Goal: Information Seeking & Learning: Learn about a topic

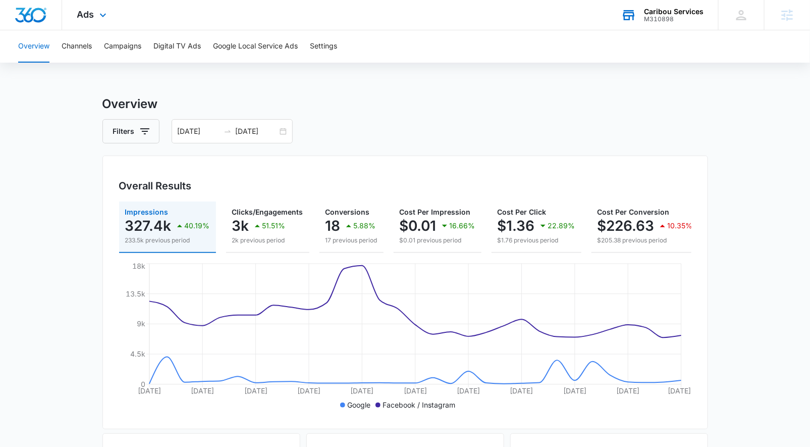
click at [649, 18] on div "M310898" at bounding box center [674, 19] width 60 height 7
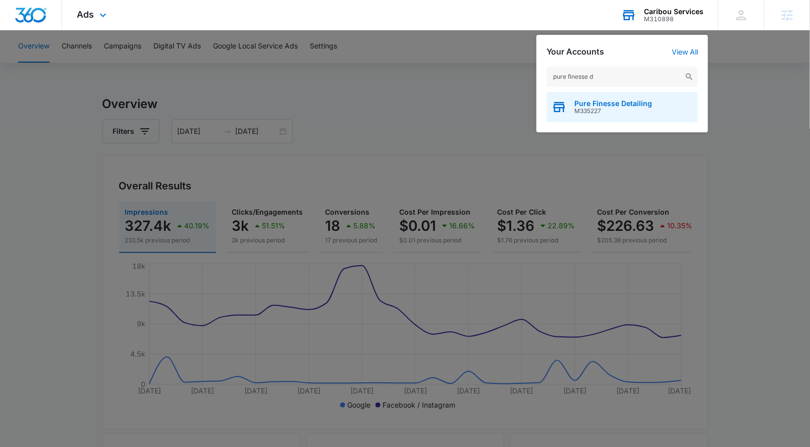
type input "pure finesse d"
click at [614, 113] on span "M335227" at bounding box center [613, 111] width 78 height 7
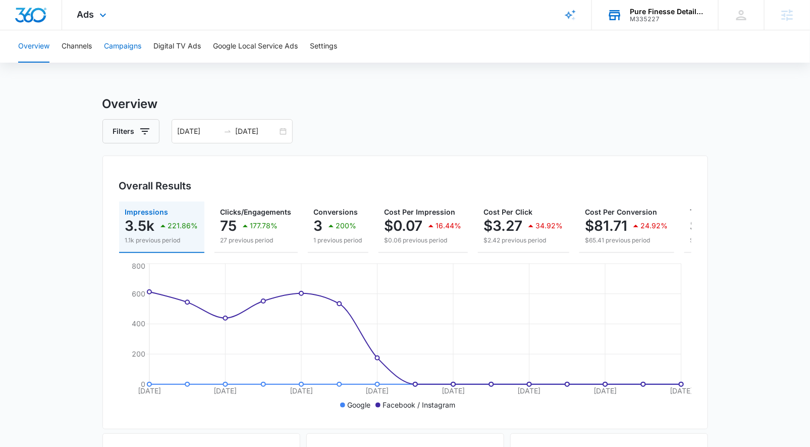
click at [117, 47] on button "Campaigns" at bounding box center [122, 46] width 37 height 32
click at [80, 45] on button "Channels" at bounding box center [77, 46] width 30 height 32
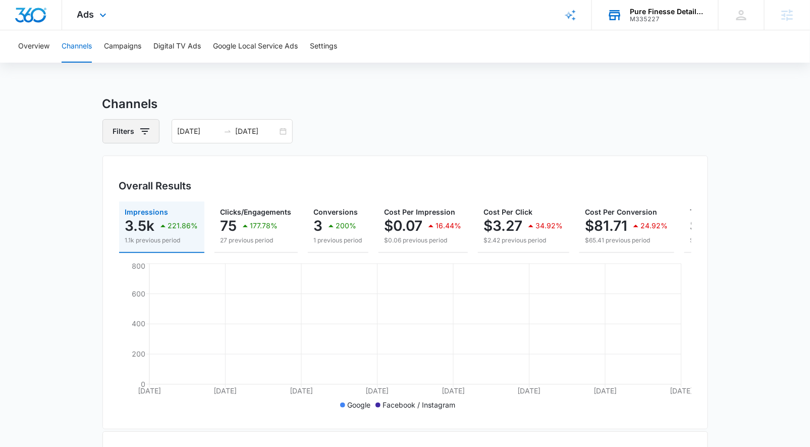
click at [151, 123] on button "Filters" at bounding box center [130, 131] width 57 height 24
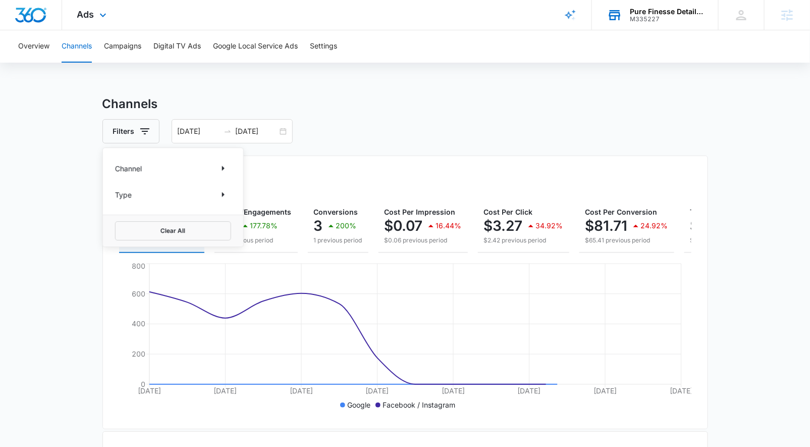
click at [154, 173] on div "Channel" at bounding box center [173, 168] width 116 height 16
click at [155, 163] on div "Channel" at bounding box center [173, 168] width 116 height 16
click at [217, 161] on button "Show Channel filters" at bounding box center [223, 168] width 16 height 16
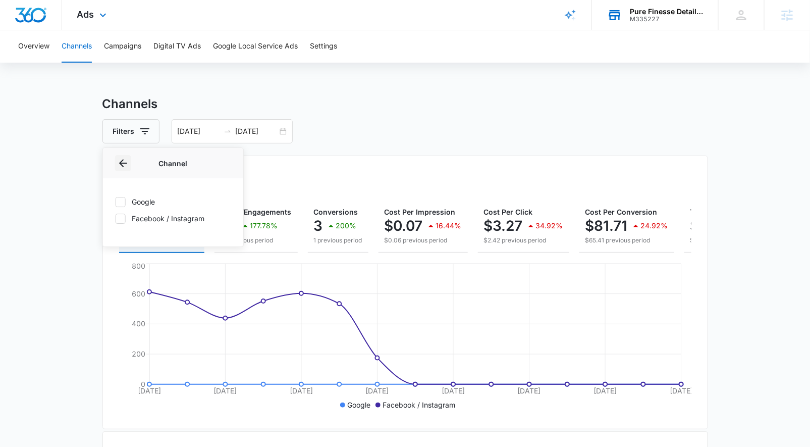
click at [127, 167] on icon "Back" at bounding box center [123, 163] width 12 height 12
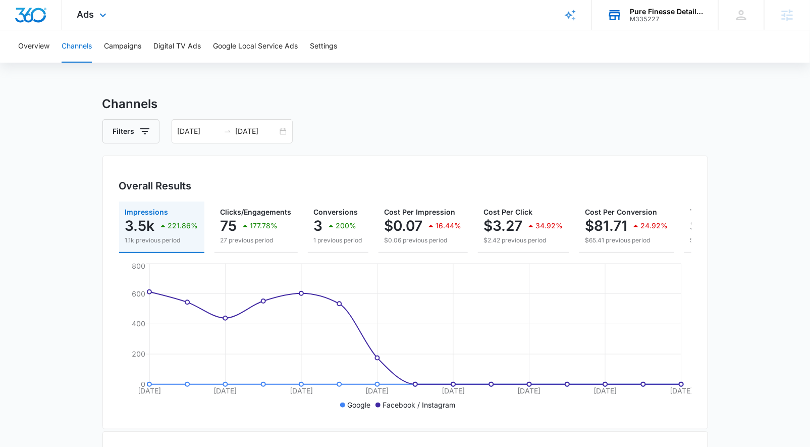
click at [34, 262] on main "Channels Filters 08/20/2025 09/03/2025 Overall Results Impressions 3.5k 221.86%…" at bounding box center [405, 365] width 810 height 541
click at [286, 130] on div "08/20/2025 09/03/2025" at bounding box center [232, 131] width 121 height 24
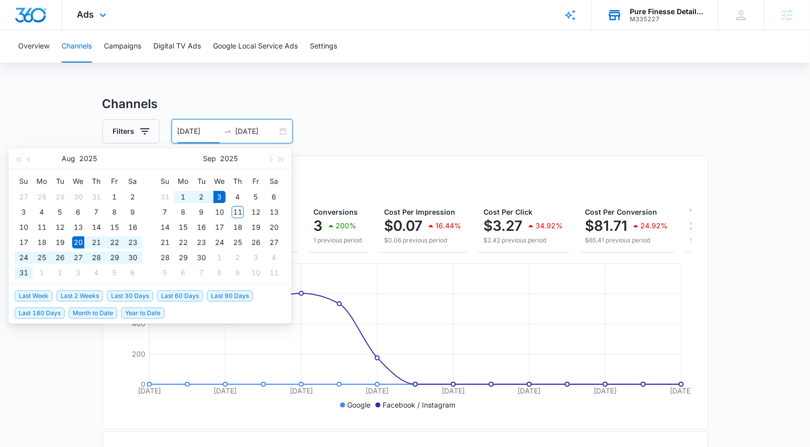
click at [285, 128] on div "08/20/2025 09/03/2025" at bounding box center [232, 131] width 121 height 24
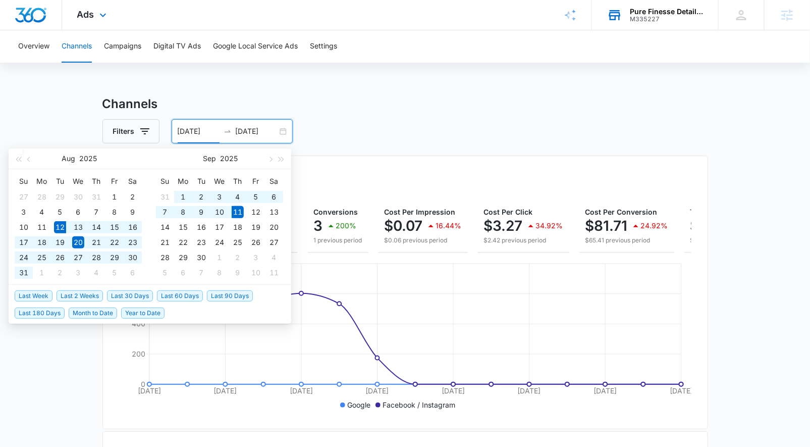
click at [121, 298] on span "Last 30 Days" at bounding box center [130, 295] width 46 height 11
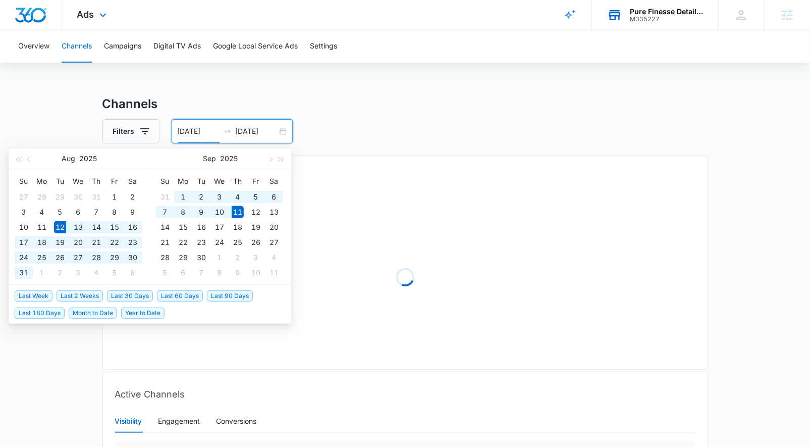
type input "[DATE]"
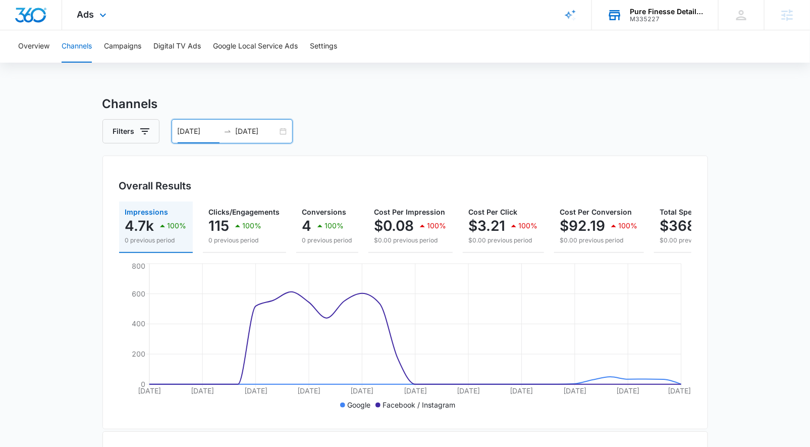
click at [145, 39] on div "Overview Channels Campaigns Digital TV Ads Google Local Service Ads Settings" at bounding box center [405, 46] width 786 height 32
click at [136, 50] on button "Campaigns" at bounding box center [122, 46] width 37 height 32
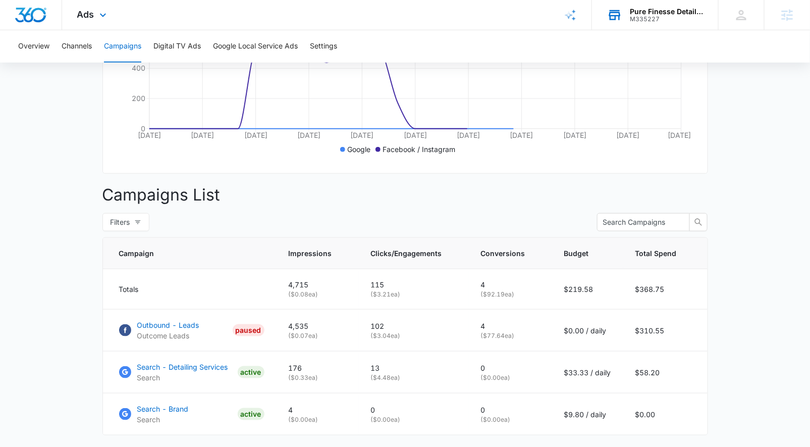
scroll to position [321, 0]
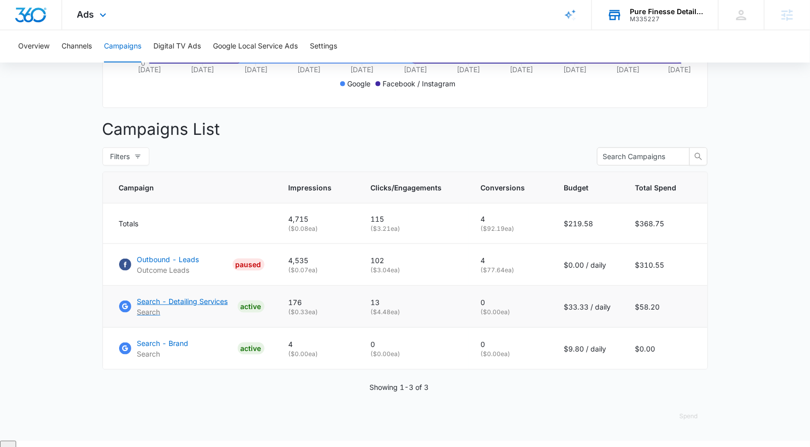
click at [184, 306] on p "Search - Detailing Services" at bounding box center [182, 301] width 91 height 11
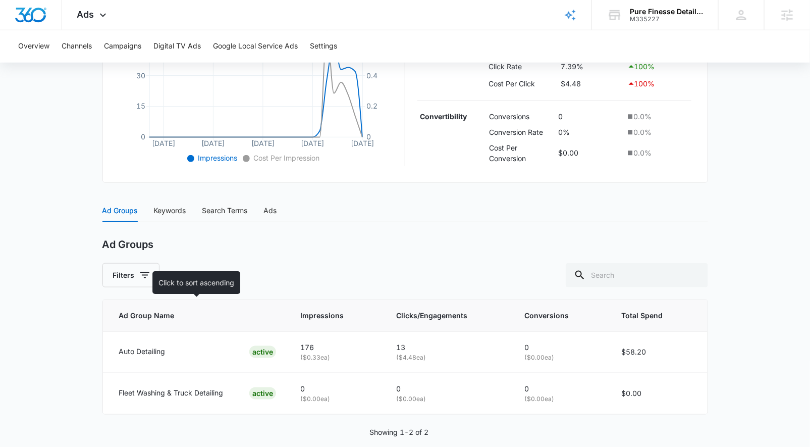
scroll to position [293, 0]
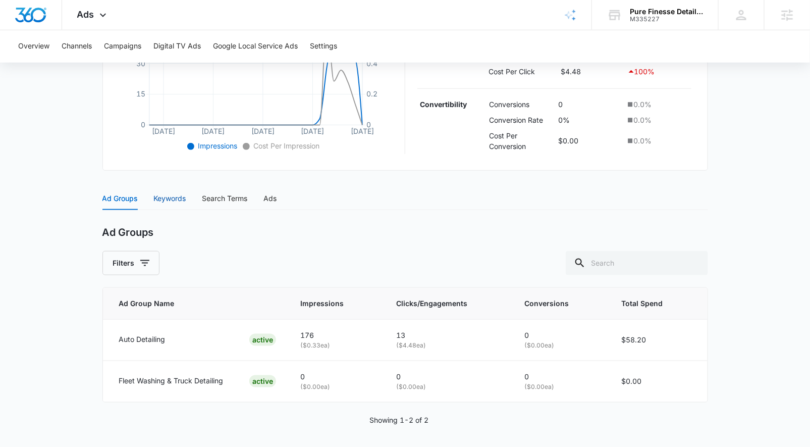
click at [183, 197] on div "Keywords" at bounding box center [170, 198] width 32 height 11
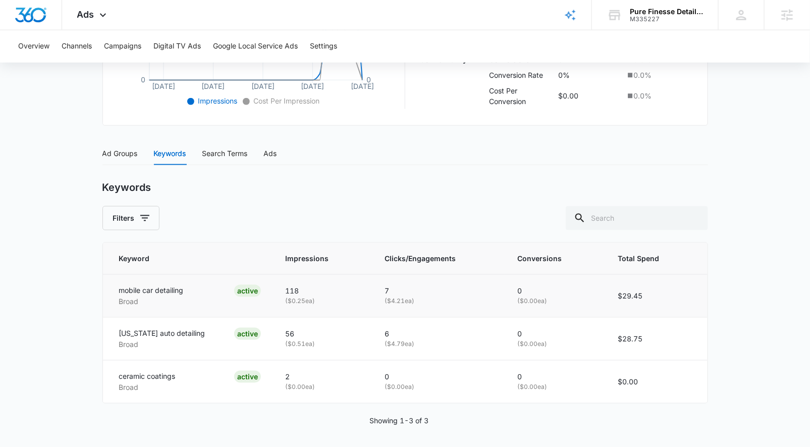
scroll to position [339, 0]
click at [241, 148] on div "Search Terms" at bounding box center [224, 152] width 45 height 11
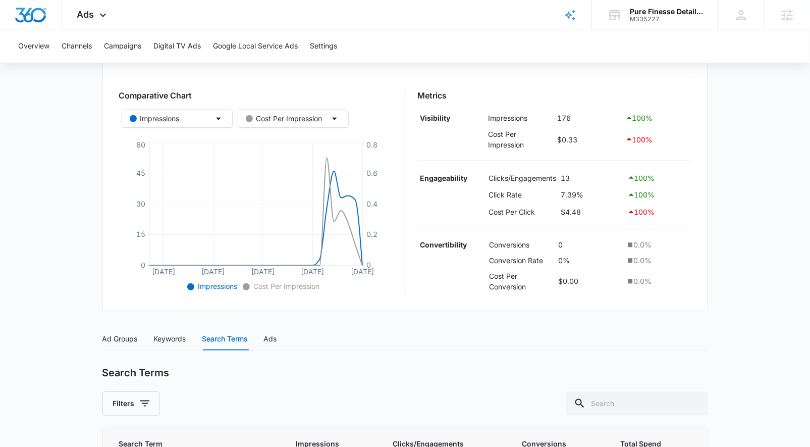
scroll to position [132, 0]
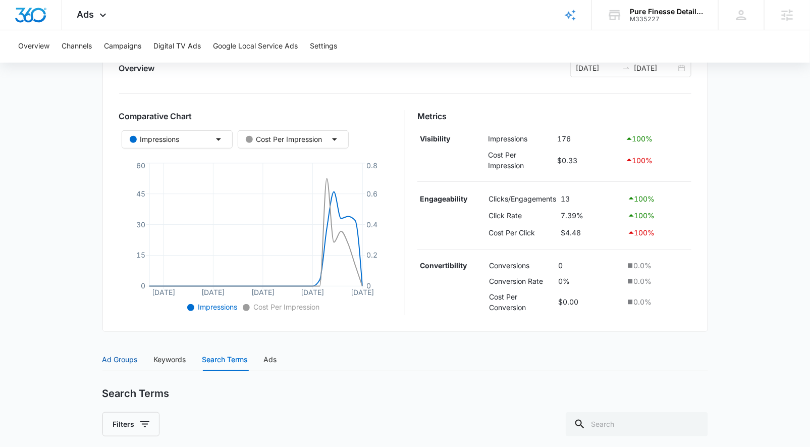
click at [124, 357] on div "Ad Groups" at bounding box center [119, 359] width 35 height 11
click at [237, 49] on button "Google Local Service Ads" at bounding box center [255, 46] width 85 height 32
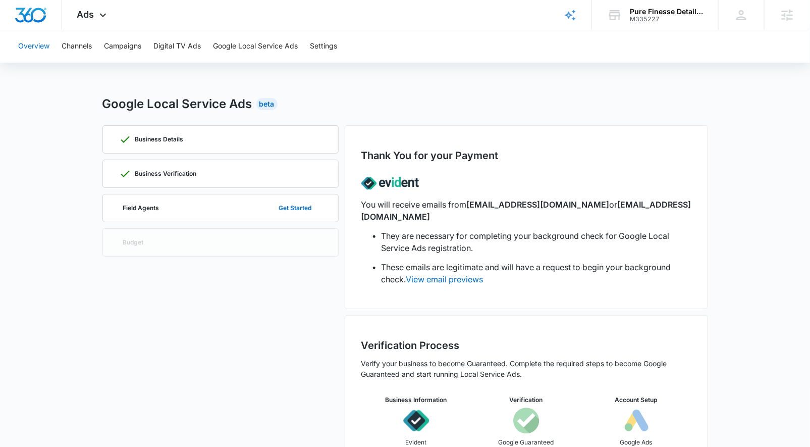
click at [31, 48] on button "Overview" at bounding box center [33, 46] width 31 height 32
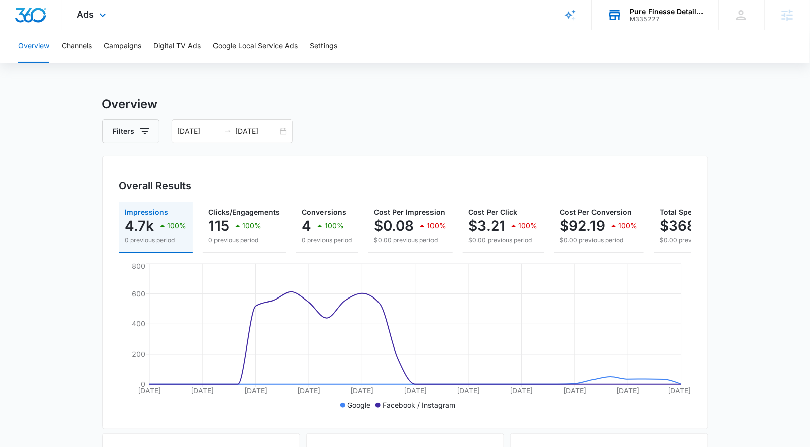
click at [641, 11] on div "Pure Finesse Detailing" at bounding box center [667, 12] width 74 height 8
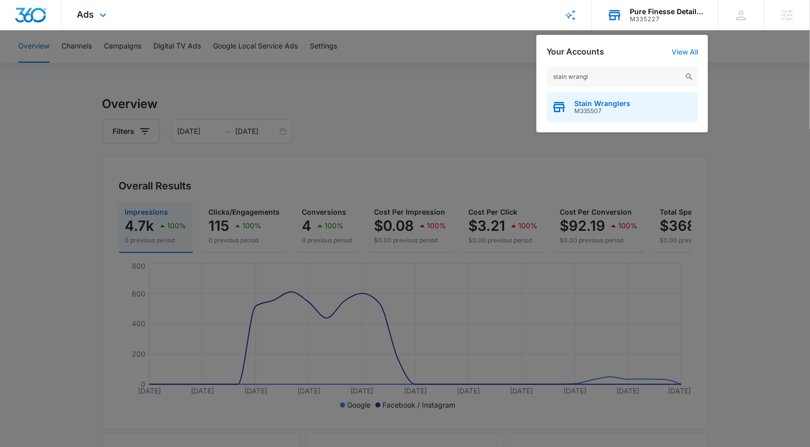
type input "stain wrangl"
click at [563, 121] on div "Stain Wranglers M335507" at bounding box center [622, 107] width 151 height 30
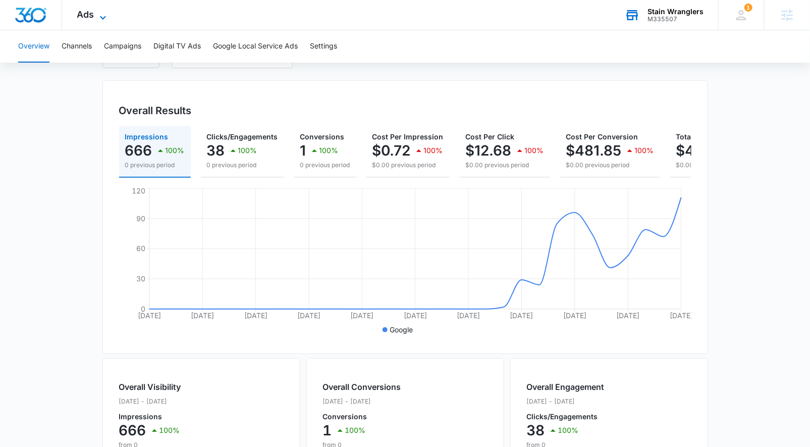
click at [91, 14] on span "Ads" at bounding box center [85, 14] width 17 height 11
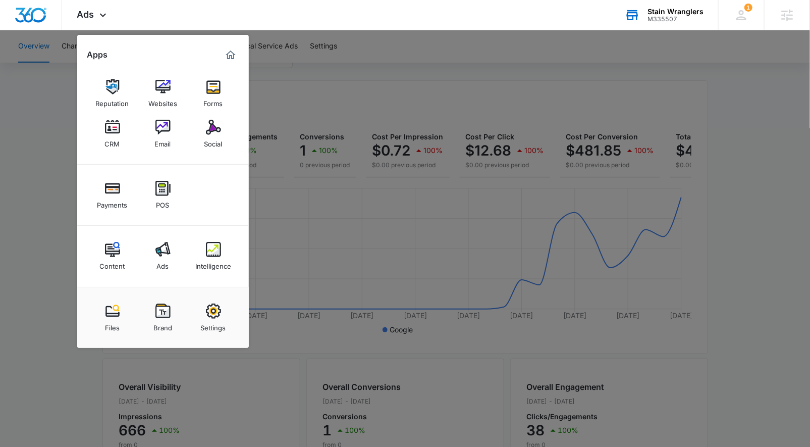
click at [123, 88] on link "Reputation" at bounding box center [112, 93] width 38 height 38
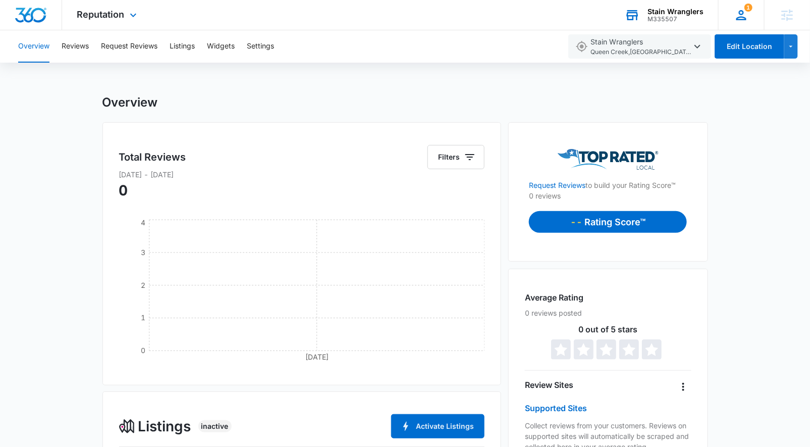
click at [744, 20] on icon at bounding box center [741, 15] width 15 height 15
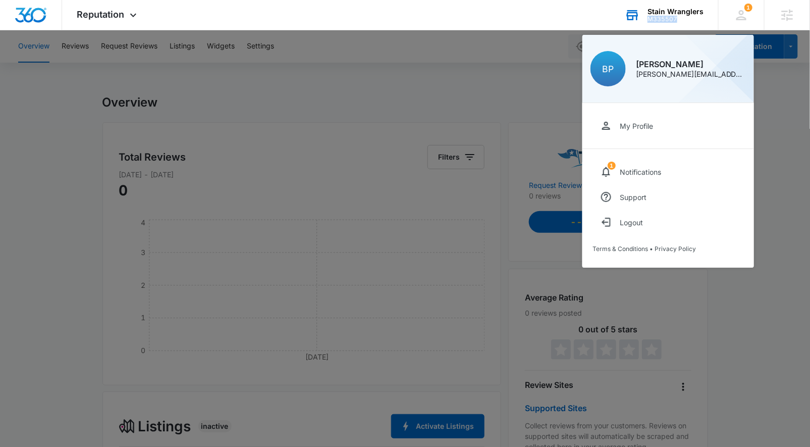
drag, startPoint x: 684, startPoint y: 18, endPoint x: 650, endPoint y: 20, distance: 34.4
click at [648, 20] on div "Stain Wranglers M335507 Your Accounts View All" at bounding box center [664, 15] width 109 height 30
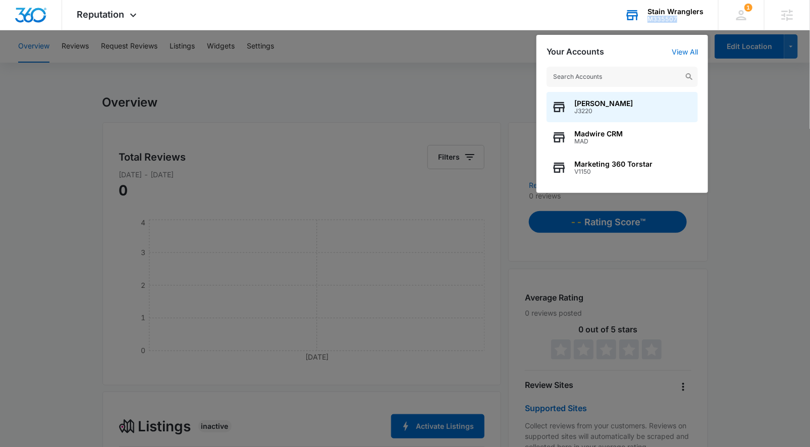
drag, startPoint x: 646, startPoint y: 18, endPoint x: 671, endPoint y: 18, distance: 25.2
click at [676, 21] on div "Stain Wranglers M335507 Your Accounts View All Brooke Poulson J3220 Madwire CRM…" at bounding box center [664, 15] width 109 height 30
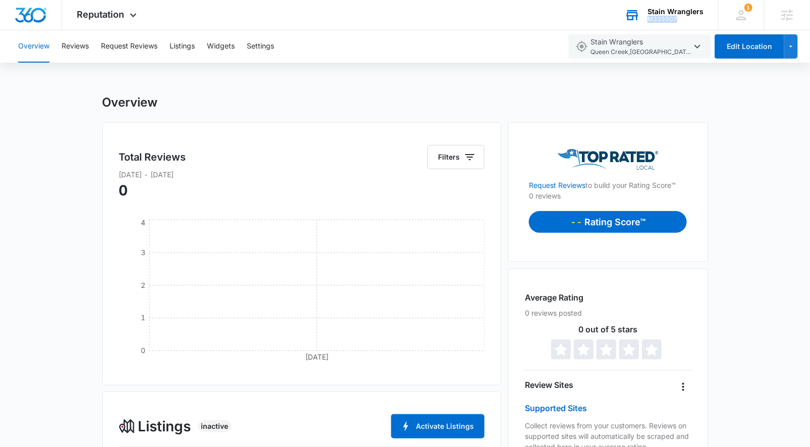
drag, startPoint x: 667, startPoint y: 20, endPoint x: 653, endPoint y: 20, distance: 14.1
click at [650, 22] on div "M335507" at bounding box center [676, 19] width 56 height 7
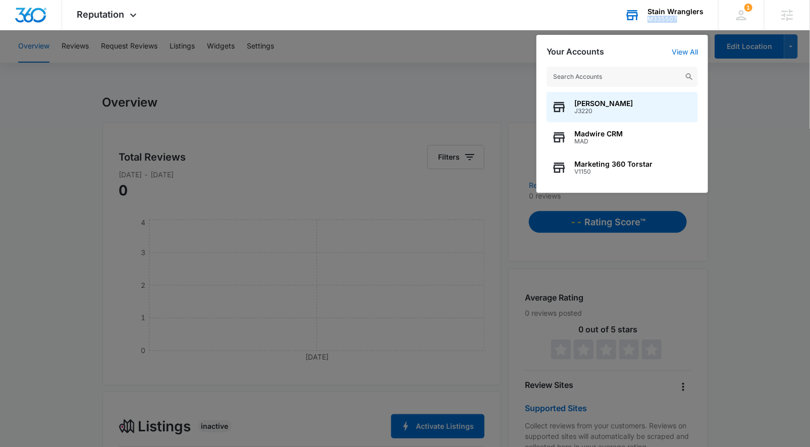
drag, startPoint x: 649, startPoint y: 19, endPoint x: 679, endPoint y: 22, distance: 29.9
click at [680, 23] on div "Stain Wranglers M335507 Your Accounts View All Brooke Poulson J3220 Madwire CRM…" at bounding box center [664, 15] width 109 height 30
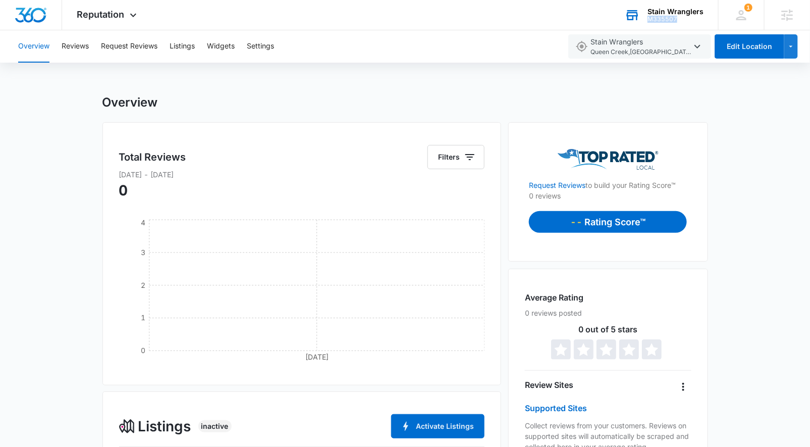
copy div "M335507"
drag, startPoint x: 748, startPoint y: 13, endPoint x: 743, endPoint y: 18, distance: 7.2
click at [748, 13] on icon at bounding box center [741, 15] width 15 height 15
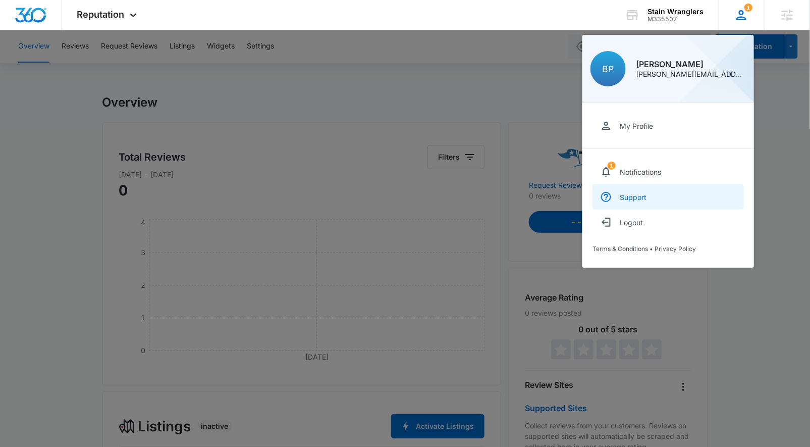
click at [615, 199] on link "Support" at bounding box center [668, 196] width 151 height 25
click at [649, 13] on div "Stain Wranglers M335507 Your Accounts View All" at bounding box center [664, 15] width 109 height 30
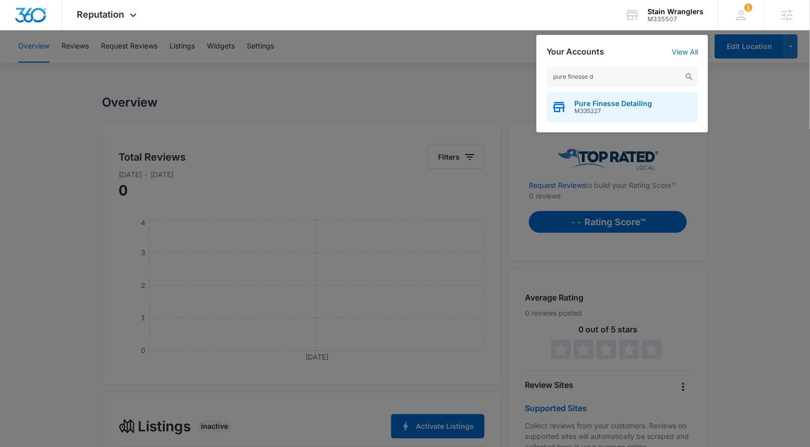
type input "pure finesse d"
click at [584, 99] on span "Pure Finesse Detailing" at bounding box center [613, 103] width 78 height 8
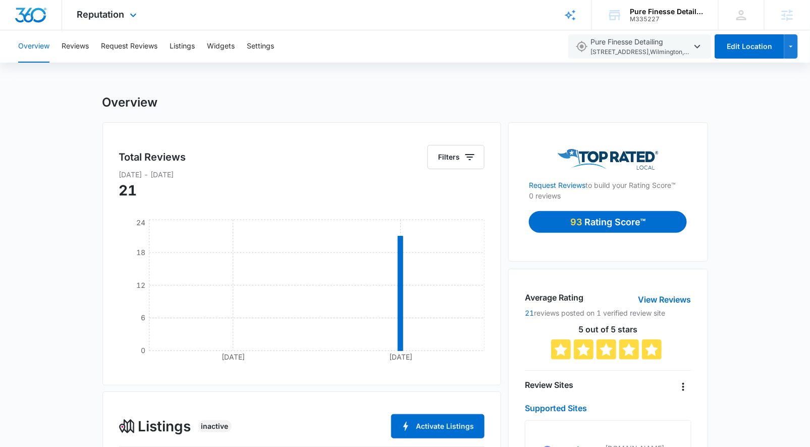
click at [31, 16] on img "Dashboard" at bounding box center [31, 15] width 32 height 15
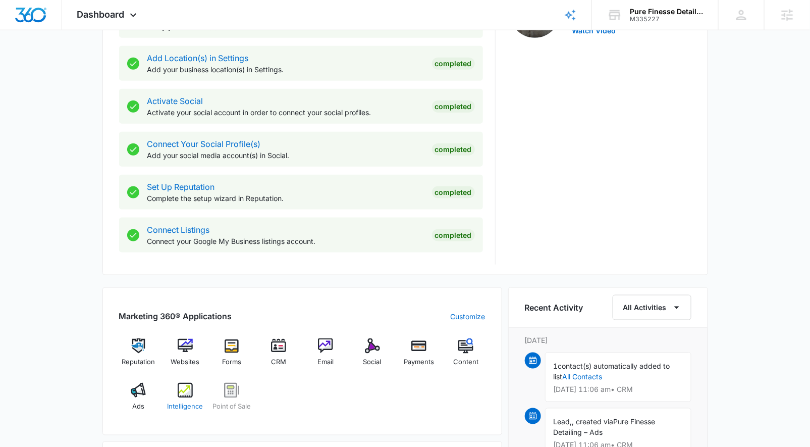
scroll to position [395, 0]
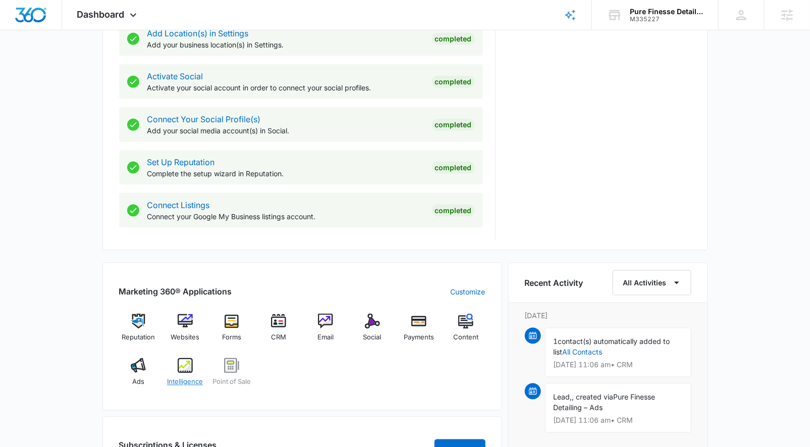
click at [181, 377] on span "Intelligence" at bounding box center [185, 382] width 36 height 10
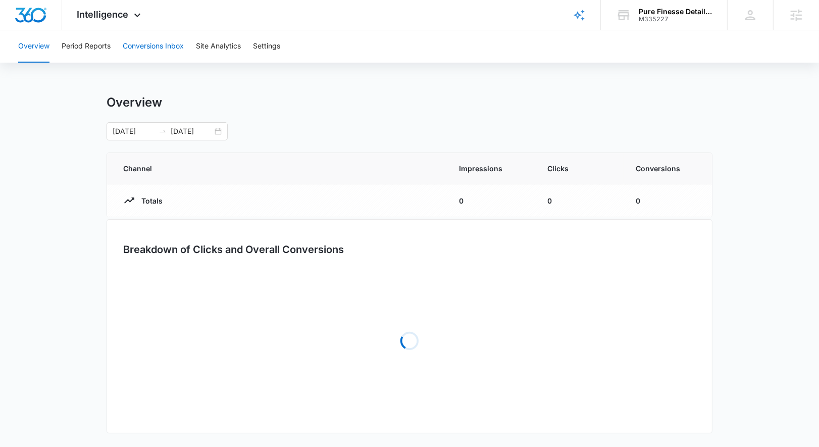
click at [154, 38] on button "Conversions Inbox" at bounding box center [153, 46] width 61 height 32
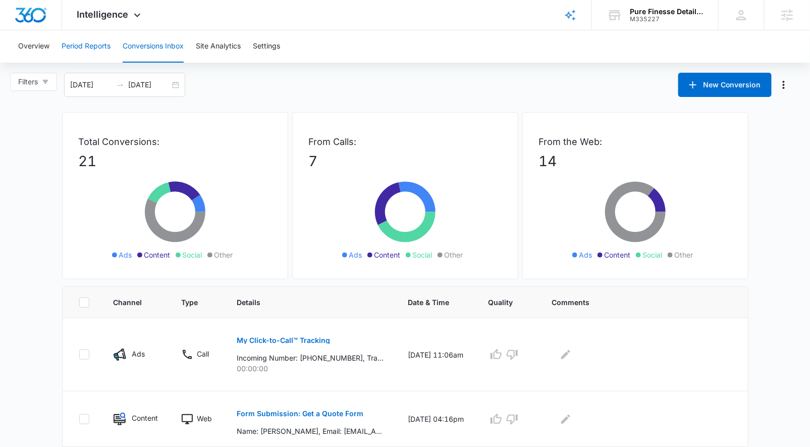
click at [98, 43] on button "Period Reports" at bounding box center [86, 46] width 49 height 32
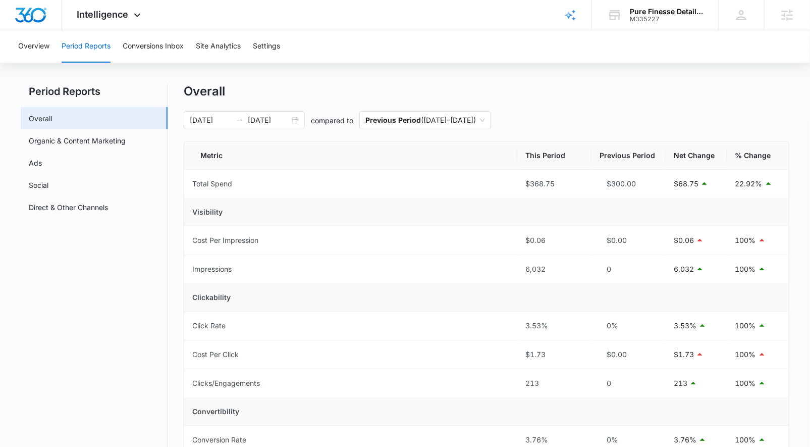
scroll to position [17, 0]
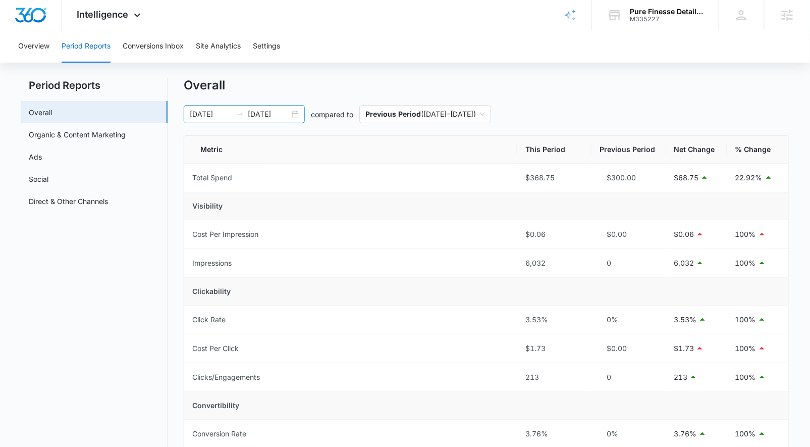
click at [296, 108] on div "08/12/2025 09/11/2025" at bounding box center [244, 114] width 121 height 18
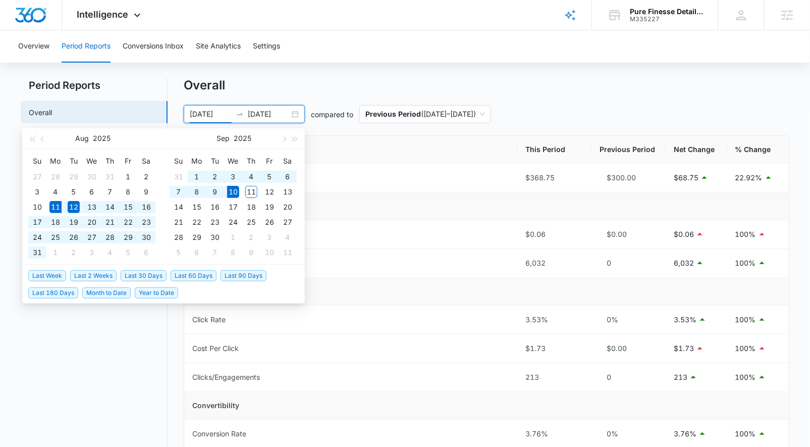
click at [138, 276] on span "Last 30 Days" at bounding box center [144, 275] width 46 height 11
type input "09/06/2025"
type input "09/10/2025"
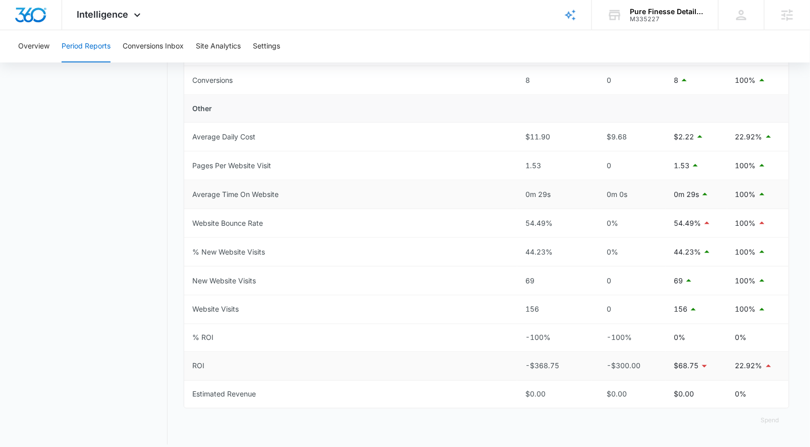
scroll to position [0, 0]
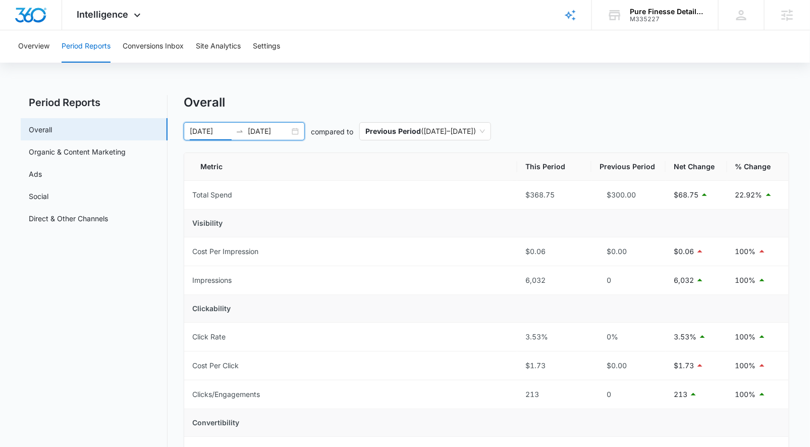
click at [297, 129] on div "08/11/2025 09/10/2025" at bounding box center [244, 131] width 121 height 18
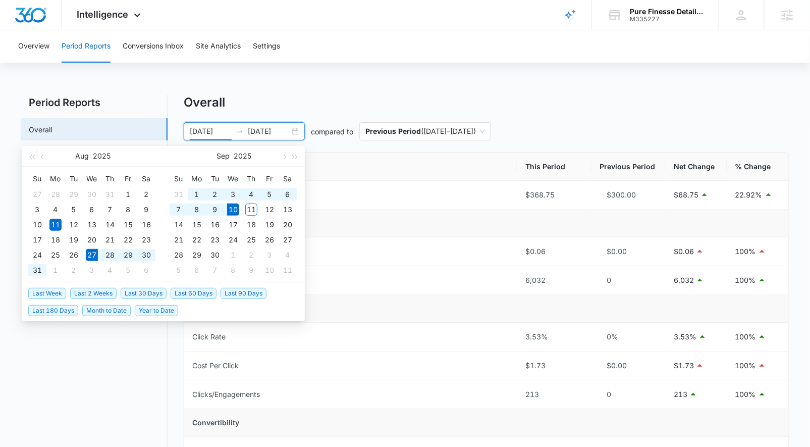
click at [110, 294] on span "Last 2 Weeks" at bounding box center [93, 293] width 46 height 11
type input "08/27/2025"
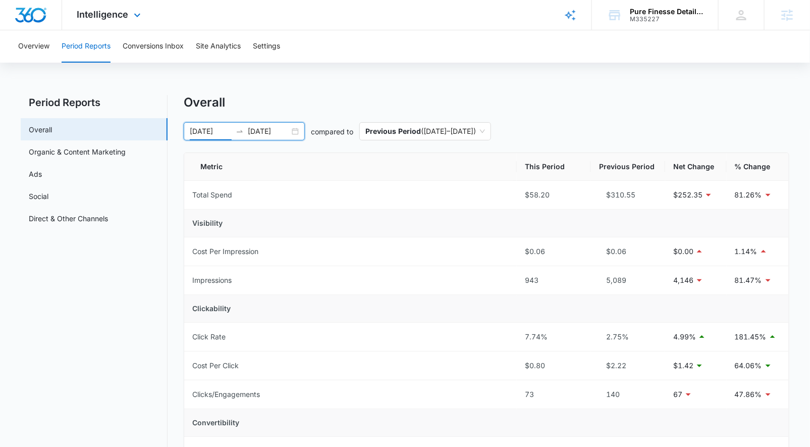
click at [110, 25] on div "Intelligence Apps Reputation Websites Forms CRM Email Social Payments POS Conte…" at bounding box center [110, 15] width 96 height 30
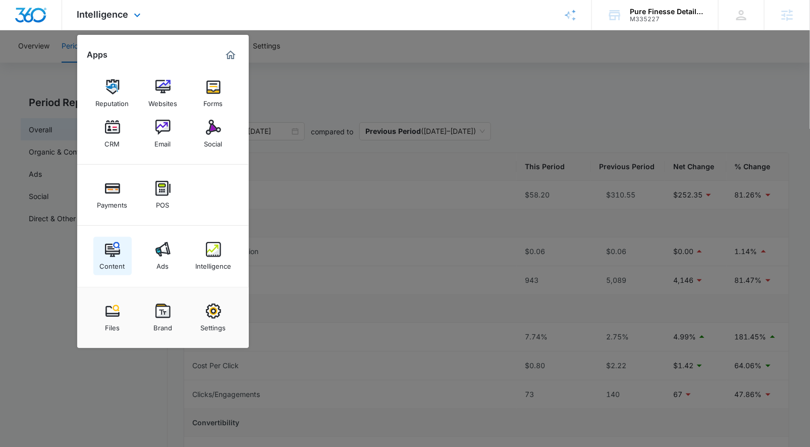
click at [119, 261] on div "Content" at bounding box center [112, 263] width 25 height 13
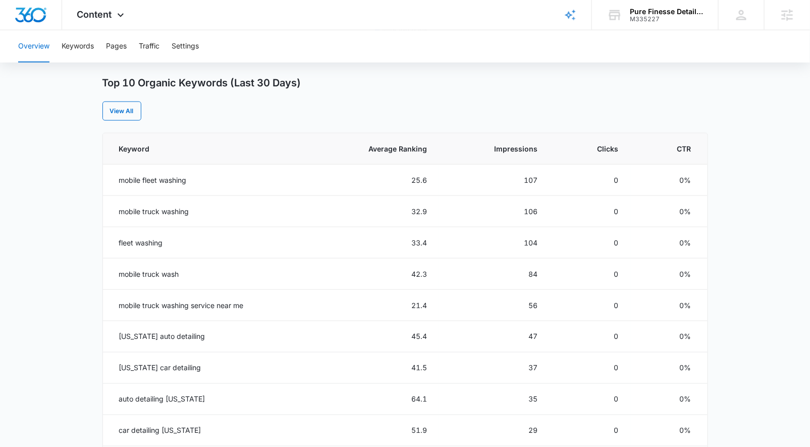
scroll to position [453, 0]
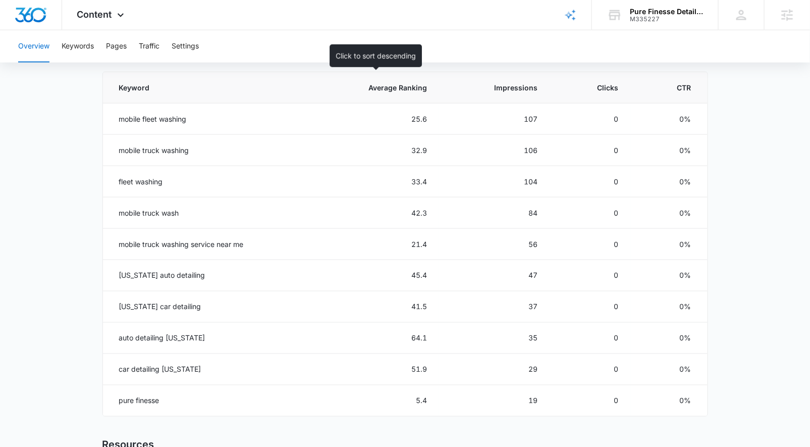
click at [420, 92] on th "Average Ranking" at bounding box center [373, 87] width 131 height 31
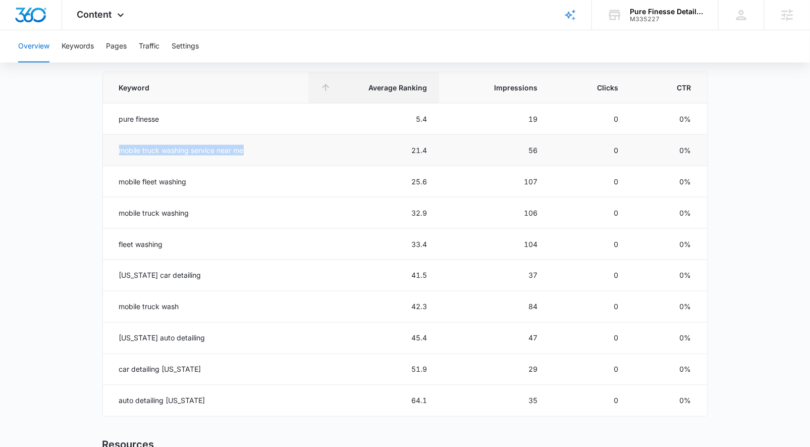
drag, startPoint x: 117, startPoint y: 148, endPoint x: 285, endPoint y: 150, distance: 168.1
click at [285, 150] on td "mobile truck washing service near me" at bounding box center [205, 150] width 205 height 31
copy td "mobile truck washing service near me"
drag, startPoint x: 111, startPoint y: 207, endPoint x: 156, endPoint y: 184, distance: 50.8
click at [225, 206] on td "mobile truck washing" at bounding box center [205, 212] width 205 height 31
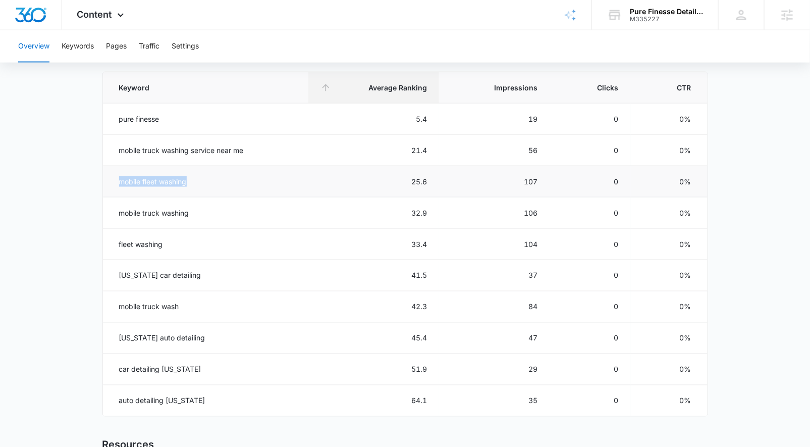
drag, startPoint x: 122, startPoint y: 181, endPoint x: 218, endPoint y: 185, distance: 96.0
click at [218, 185] on td "mobile fleet washing" at bounding box center [205, 181] width 205 height 31
copy td "mobile fleet washing"
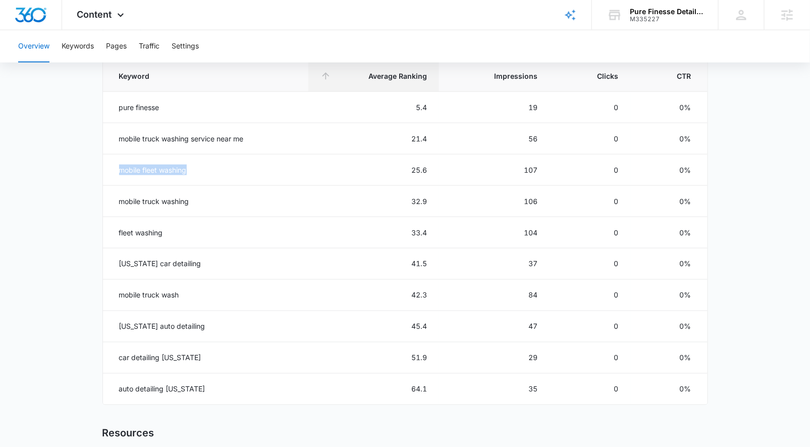
scroll to position [465, 0]
drag, startPoint x: 121, startPoint y: 258, endPoint x: 209, endPoint y: 266, distance: 88.2
click at [209, 266] on td "delaware car detailing" at bounding box center [205, 263] width 205 height 31
copy td "delaware car detailing"
click at [648, 22] on div "M335227" at bounding box center [667, 19] width 74 height 7
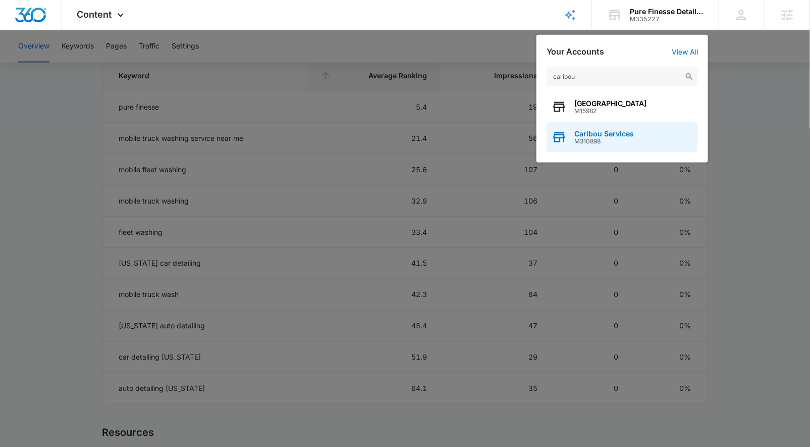
type input "caribou"
click at [607, 135] on span "Caribou Services" at bounding box center [604, 134] width 60 height 8
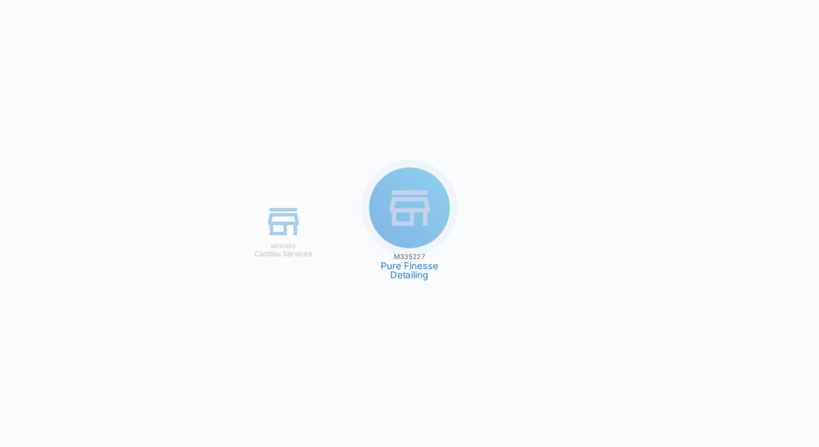
drag, startPoint x: 104, startPoint y: 22, endPoint x: 107, endPoint y: 57, distance: 35.4
click at [104, 22] on div "M335227 Pure Finesse Detailing M310898 Caribou Services" at bounding box center [409, 223] width 819 height 447
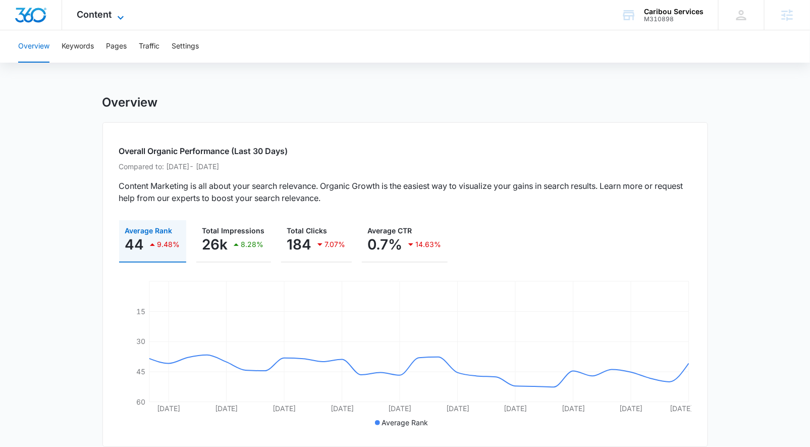
click at [109, 15] on span "Content" at bounding box center [94, 14] width 35 height 11
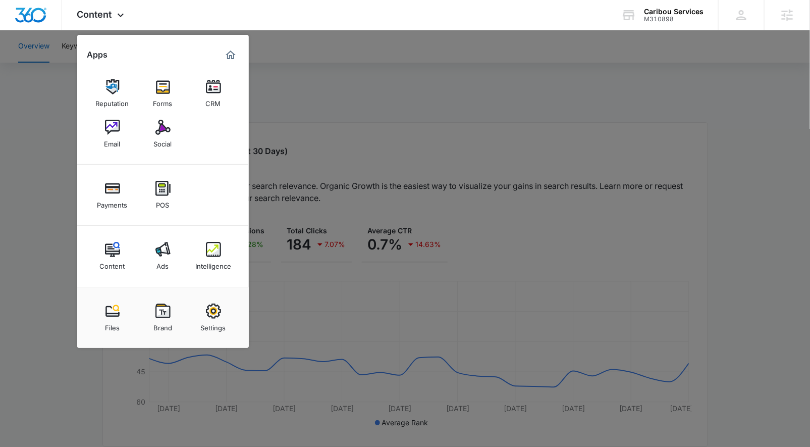
click at [167, 139] on div "Social" at bounding box center [163, 141] width 18 height 13
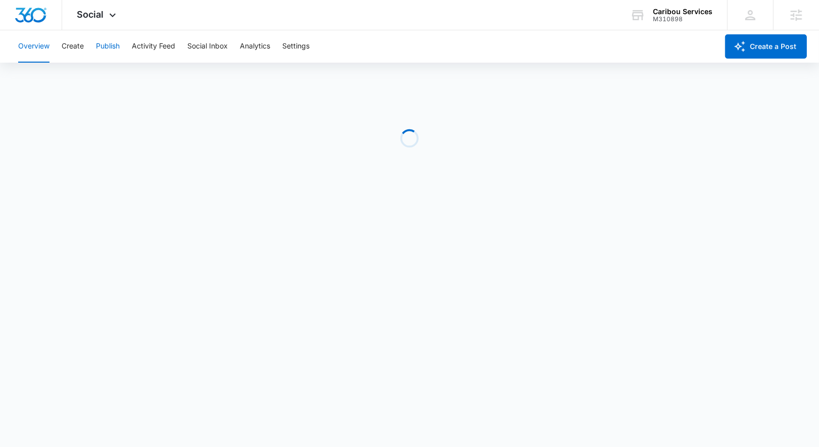
click at [103, 47] on button "Publish" at bounding box center [108, 46] width 24 height 32
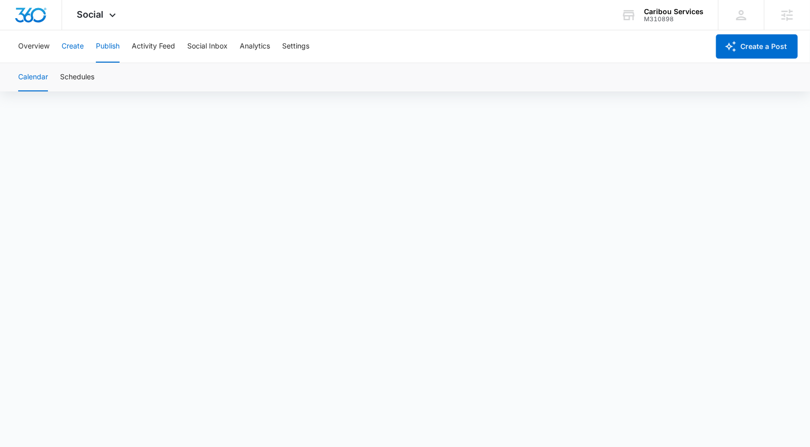
click at [76, 45] on button "Create" at bounding box center [73, 46] width 22 height 32
click at [665, 17] on div "M310898" at bounding box center [674, 19] width 60 height 7
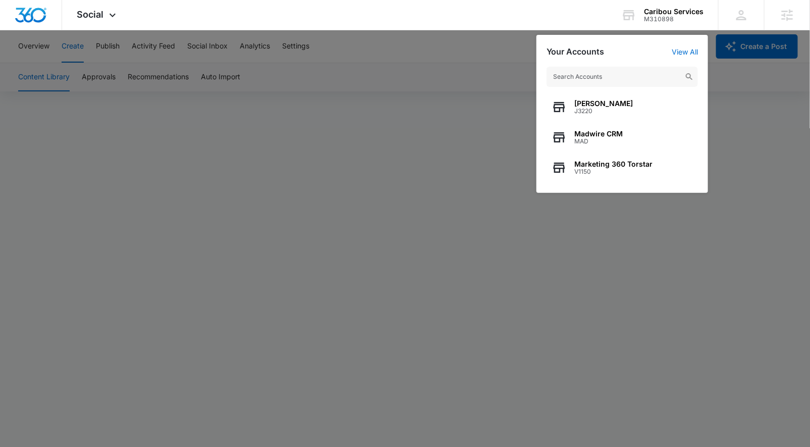
click at [407, 280] on div at bounding box center [405, 223] width 810 height 447
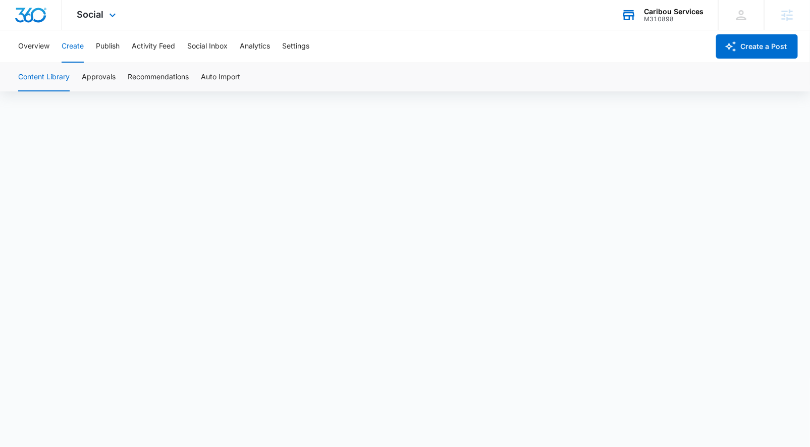
click at [680, 10] on div "Caribou Services" at bounding box center [674, 12] width 60 height 8
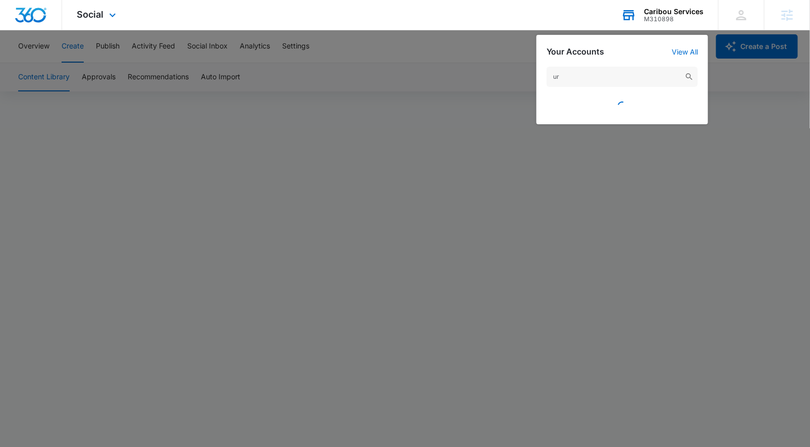
type input "u"
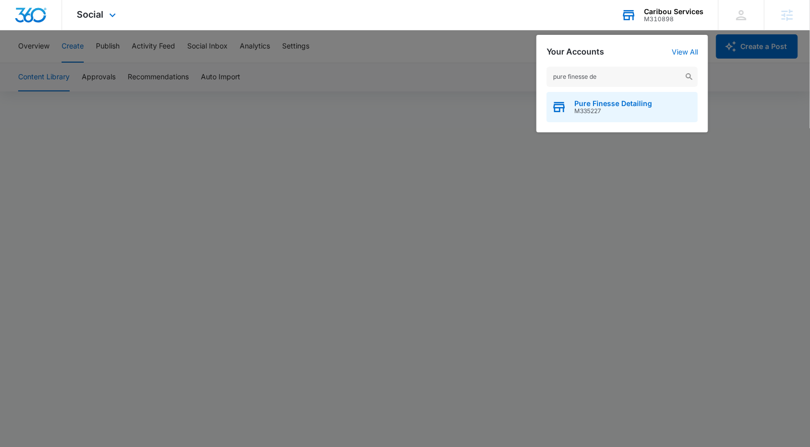
type input "pure finesse de"
click at [600, 111] on span "M335227" at bounding box center [613, 111] width 78 height 7
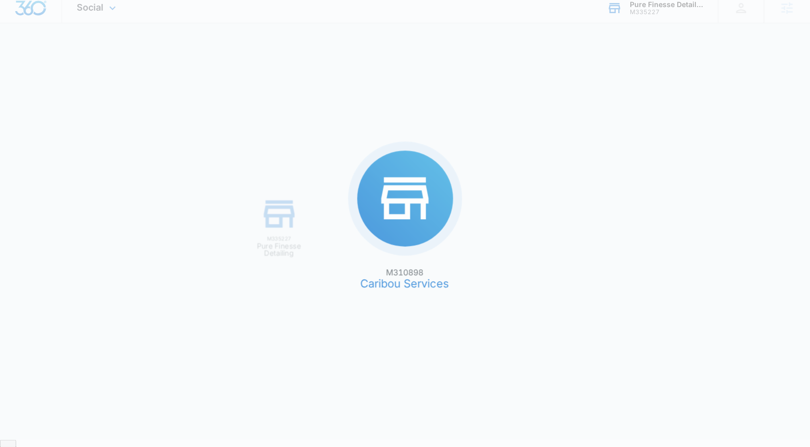
scroll to position [0, 0]
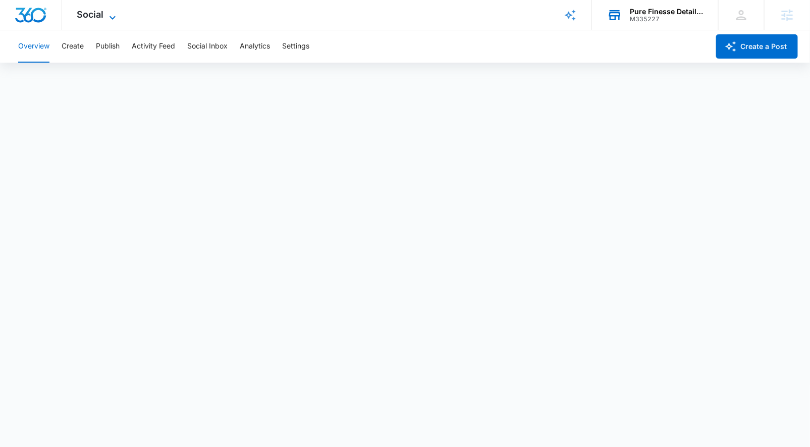
click at [102, 15] on span "Social" at bounding box center [90, 14] width 27 height 11
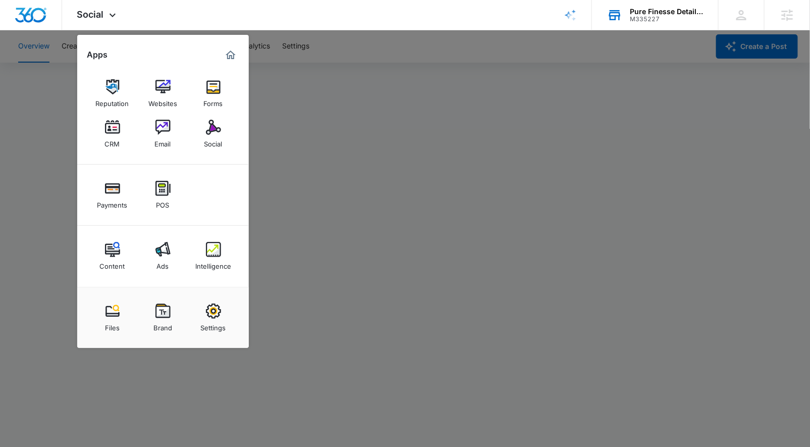
click at [49, 219] on div at bounding box center [405, 223] width 810 height 447
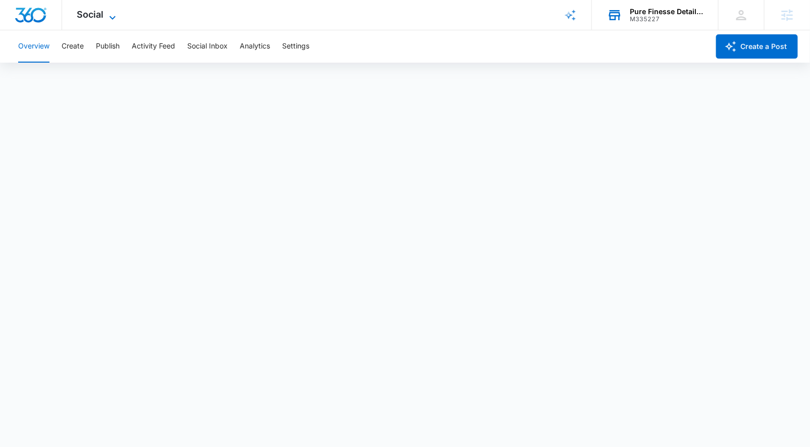
click at [87, 18] on span "Social" at bounding box center [90, 14] width 27 height 11
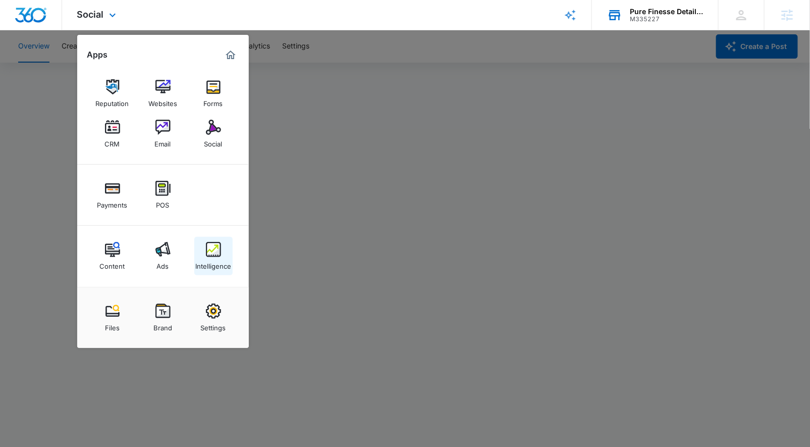
click at [194, 257] on link "Intelligence" at bounding box center [213, 256] width 38 height 38
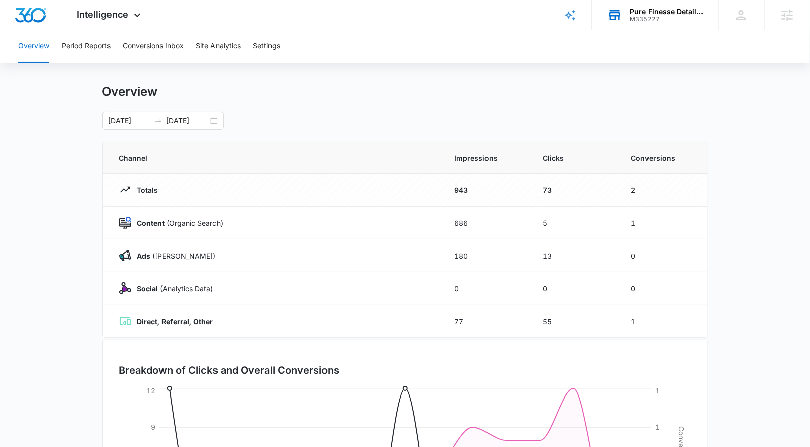
scroll to position [13, 0]
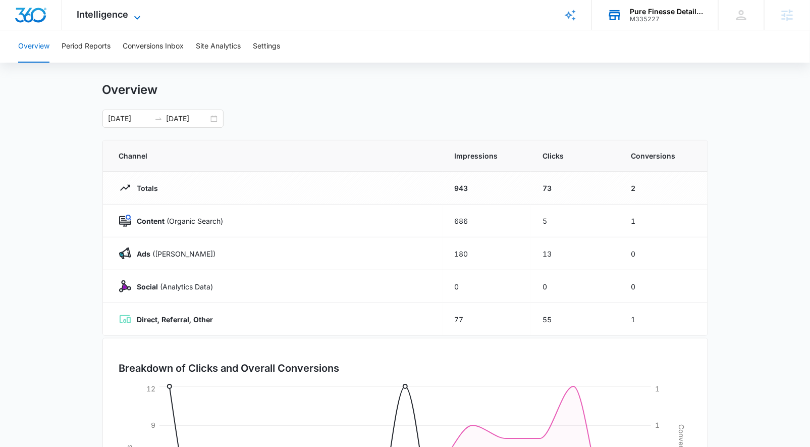
click at [120, 14] on span "Intelligence" at bounding box center [102, 14] width 51 height 11
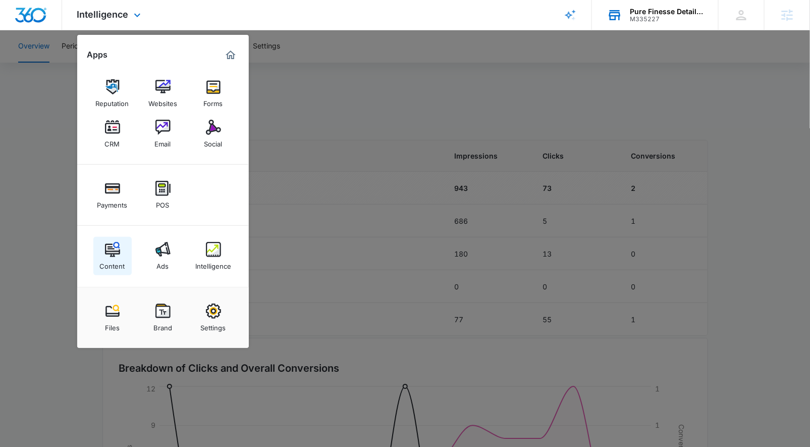
click at [109, 252] on img at bounding box center [112, 249] width 15 height 15
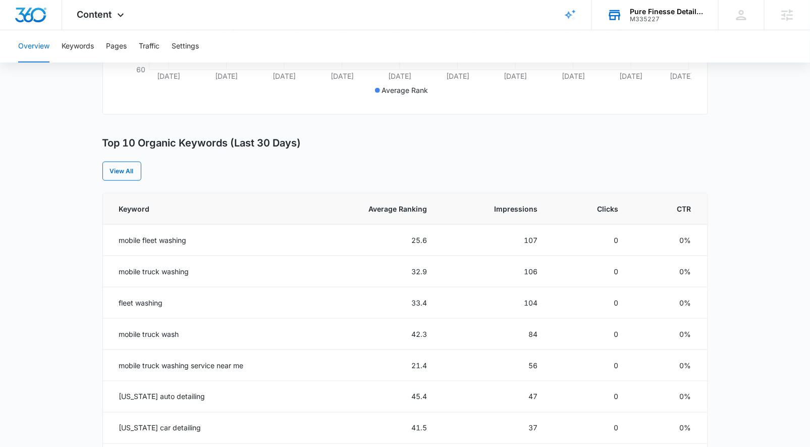
scroll to position [391, 0]
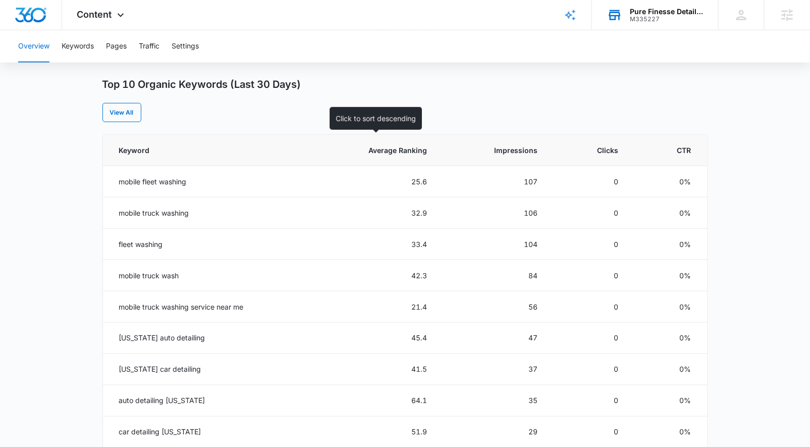
click at [426, 153] on span "Average Ranking" at bounding box center [381, 150] width 92 height 11
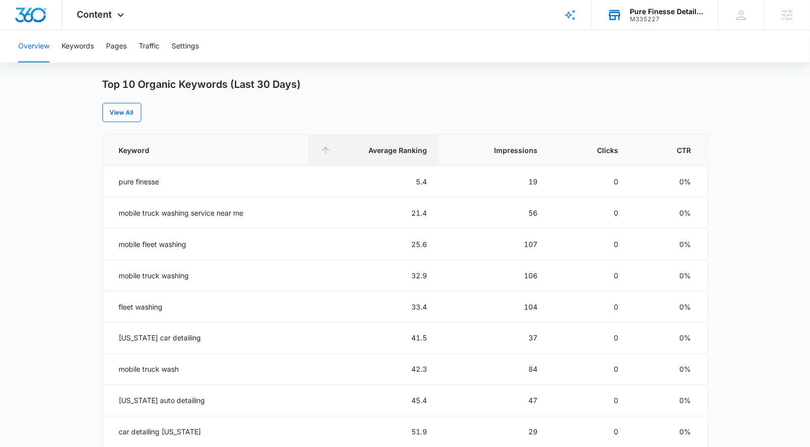
click at [459, 108] on div "View All" at bounding box center [405, 112] width 606 height 19
drag, startPoint x: 411, startPoint y: 212, endPoint x: 431, endPoint y: 214, distance: 19.7
click at [431, 214] on td "21.4" at bounding box center [373, 212] width 131 height 31
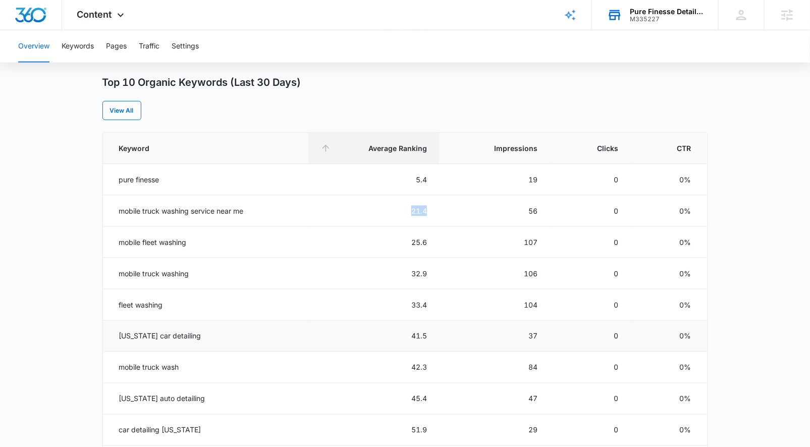
scroll to position [393, 0]
click at [84, 255] on main "Overview Overall Organic Performance (Last 30 Days) Compared to: Jul 13, 2025 -…" at bounding box center [405, 191] width 810 height 978
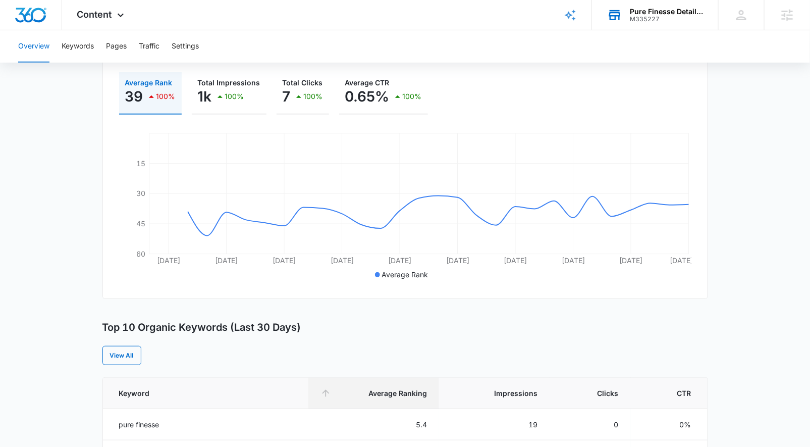
scroll to position [141, 0]
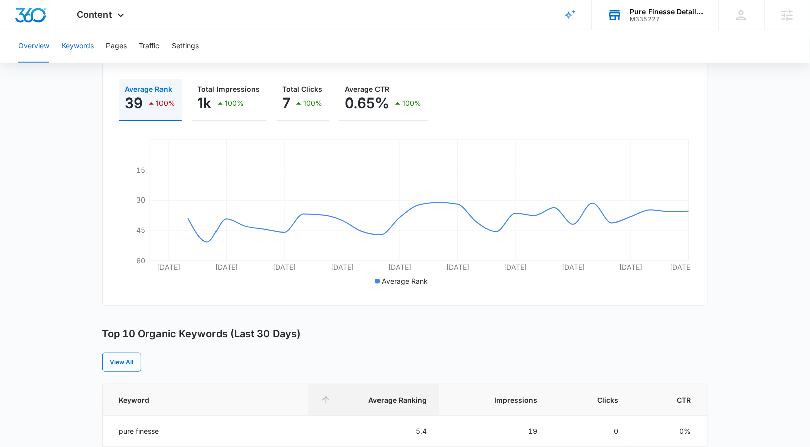
click at [81, 47] on button "Keywords" at bounding box center [78, 46] width 32 height 32
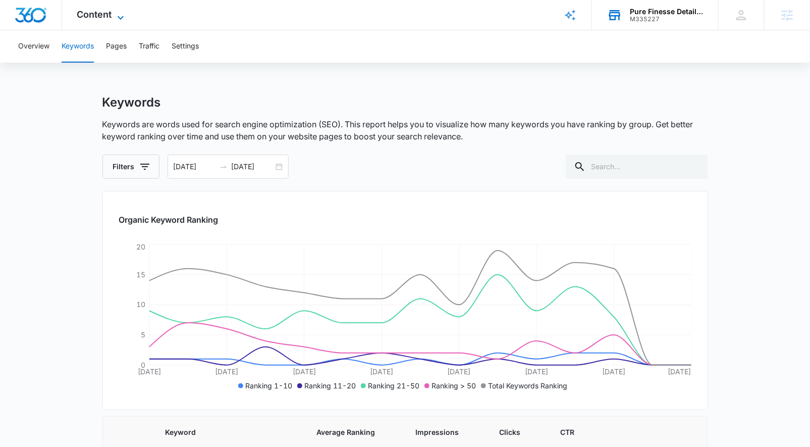
click at [110, 18] on span "Content" at bounding box center [94, 14] width 35 height 11
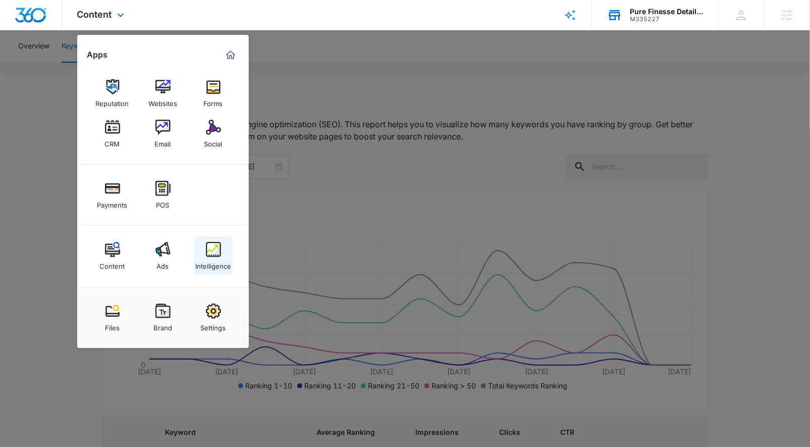
click at [204, 251] on link "Intelligence" at bounding box center [213, 256] width 38 height 38
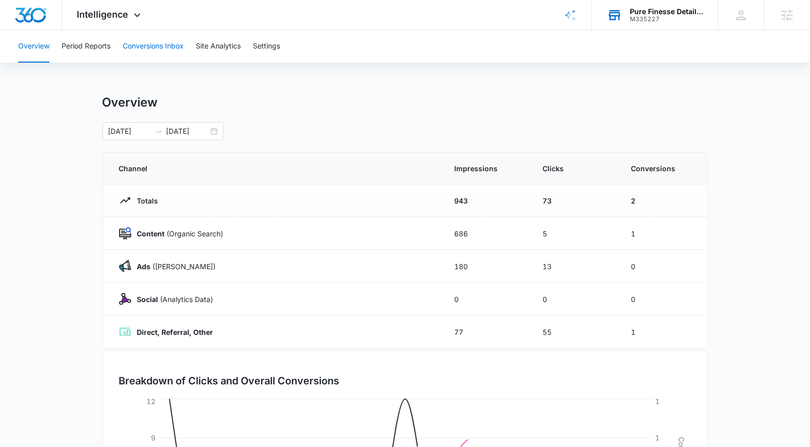
click at [156, 43] on button "Conversions Inbox" at bounding box center [153, 46] width 61 height 32
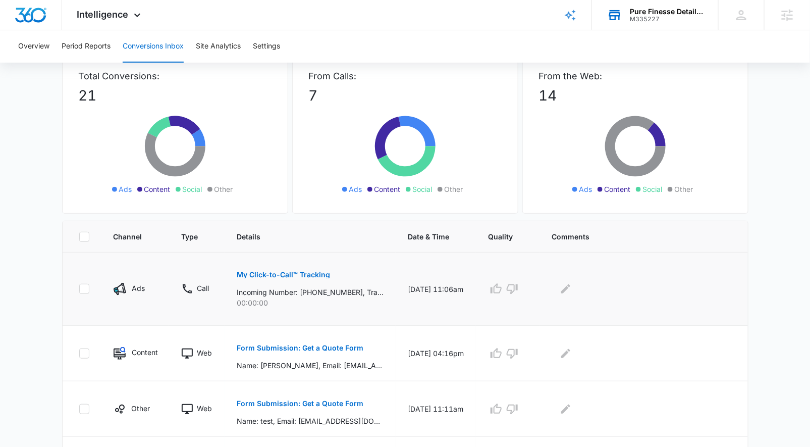
scroll to position [66, 0]
drag, startPoint x: 237, startPoint y: 301, endPoint x: 276, endPoint y: 298, distance: 38.5
click at [276, 298] on p "00:00:00" at bounding box center [310, 302] width 147 height 11
click at [518, 289] on icon "button" at bounding box center [512, 289] width 11 height 10
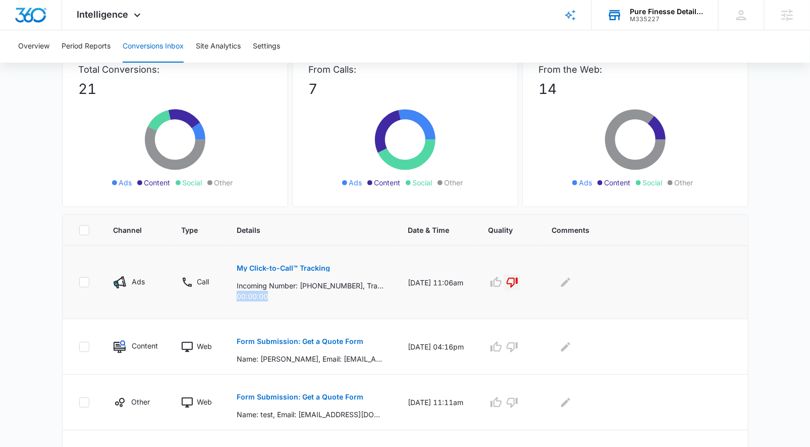
scroll to position [82, 0]
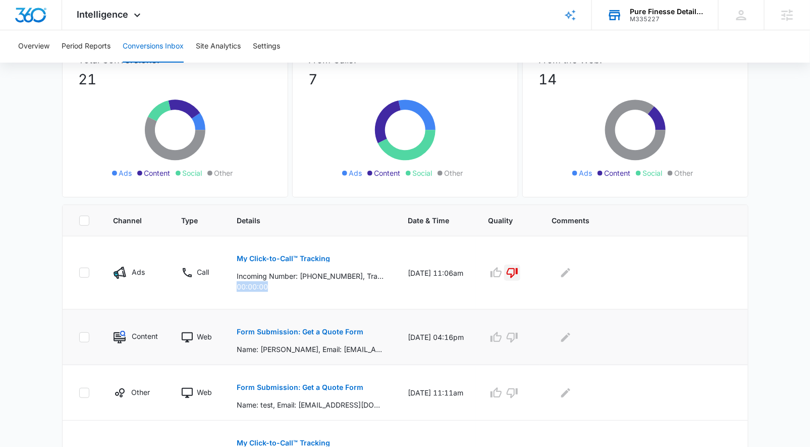
click at [326, 329] on p "Form Submission: Get a Quote Form" at bounding box center [300, 331] width 127 height 7
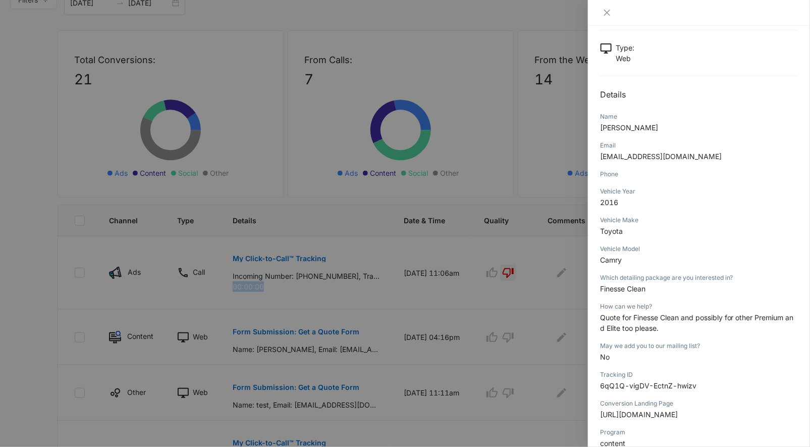
scroll to position [69, 0]
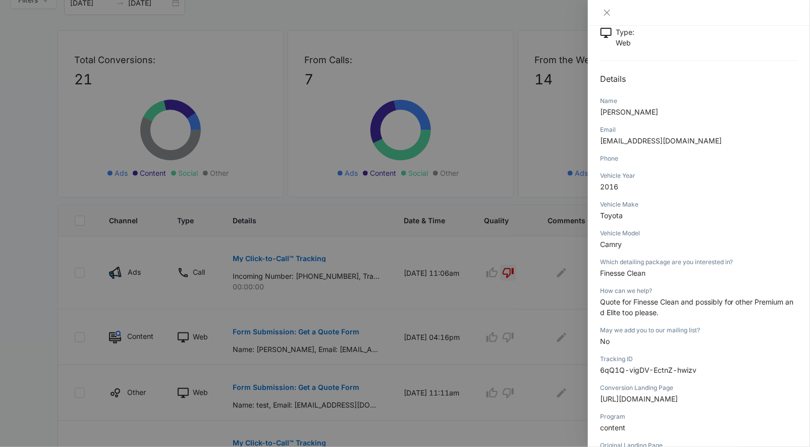
click at [144, 342] on div at bounding box center [405, 223] width 810 height 447
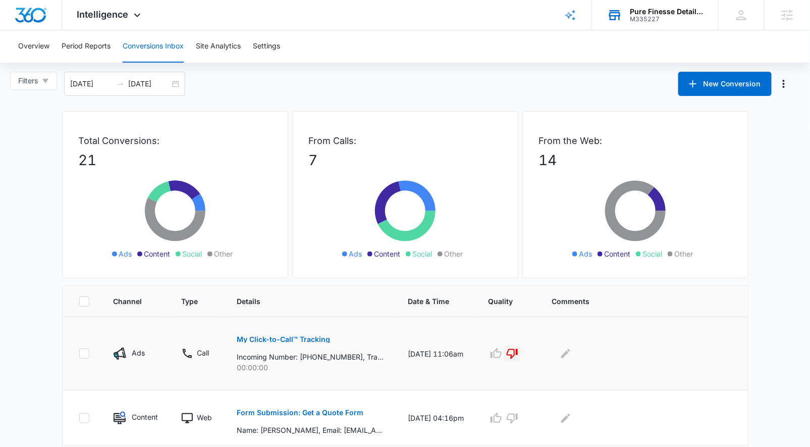
scroll to position [0, 0]
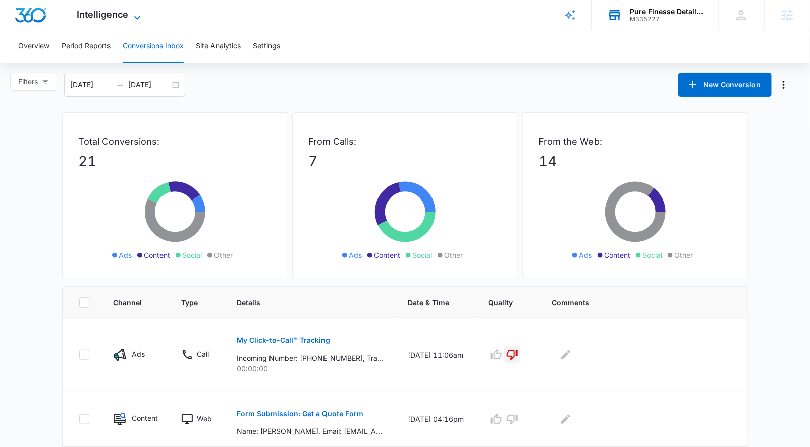
click at [116, 17] on span "Intelligence" at bounding box center [102, 14] width 51 height 11
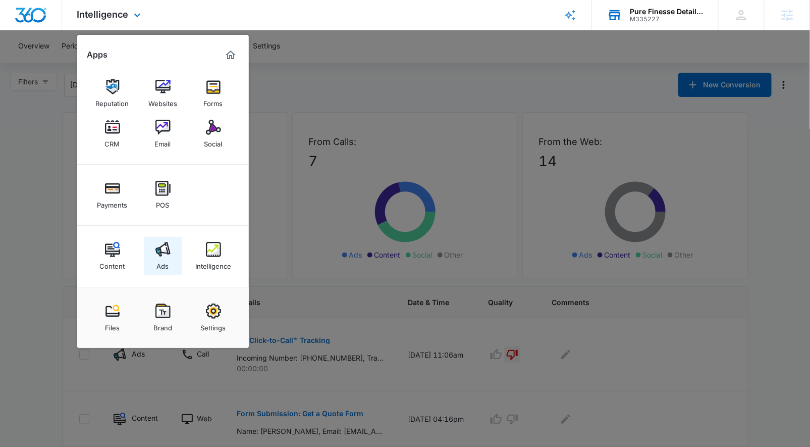
click at [160, 243] on img at bounding box center [162, 249] width 15 height 15
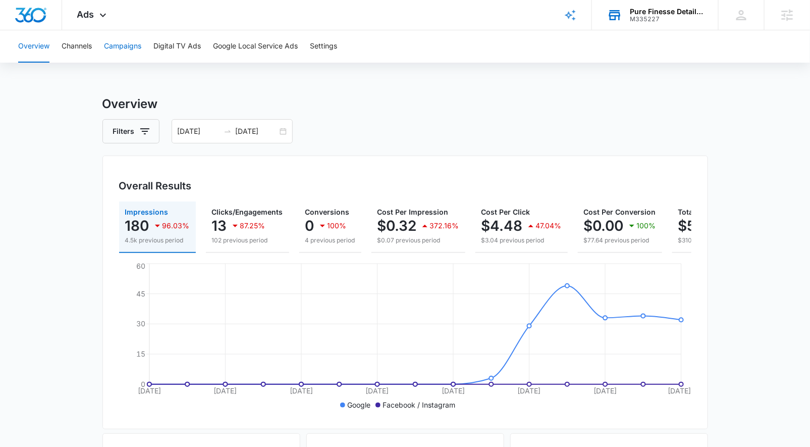
click at [118, 41] on button "Campaigns" at bounding box center [122, 46] width 37 height 32
click at [285, 131] on div "08/27/2025 09/10/2025" at bounding box center [232, 131] width 121 height 24
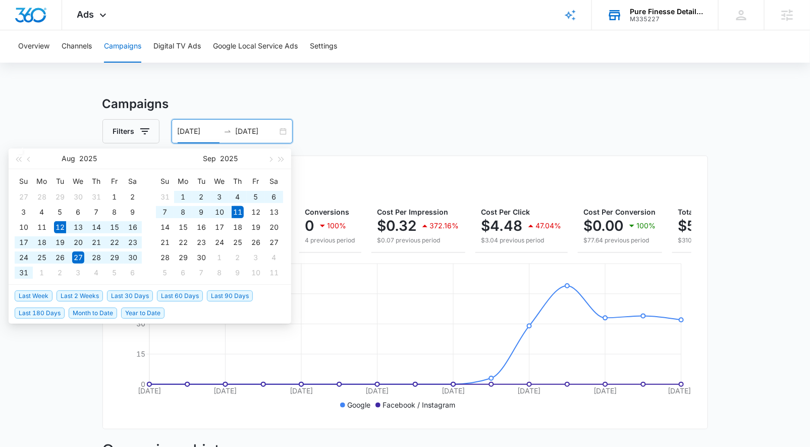
click at [138, 293] on span "Last 30 Days" at bounding box center [130, 295] width 46 height 11
type input "[DATE]"
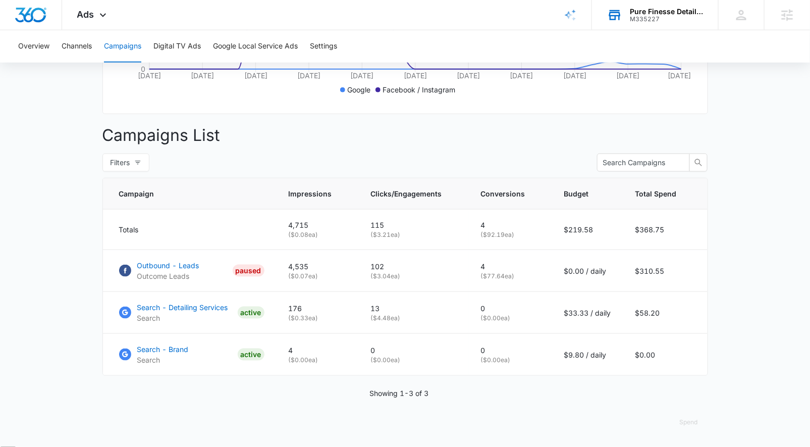
scroll to position [317, 0]
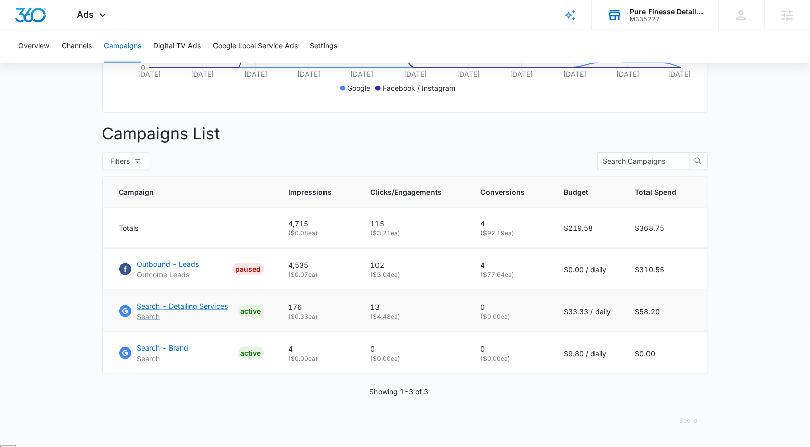
click at [187, 311] on p "Search - Detailing Services" at bounding box center [182, 305] width 91 height 11
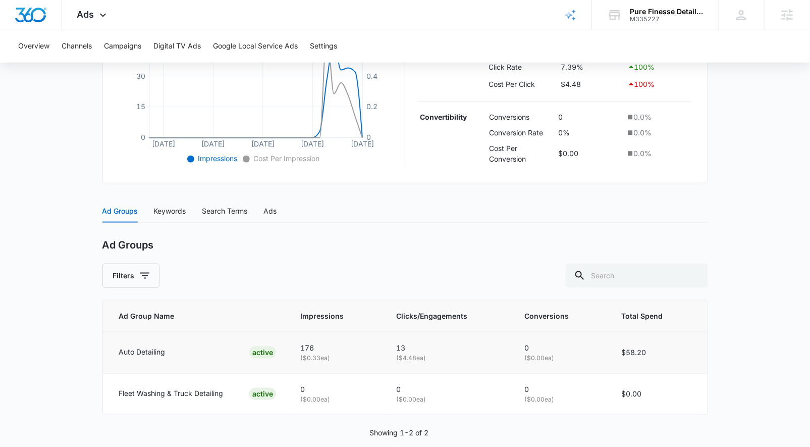
scroll to position [293, 0]
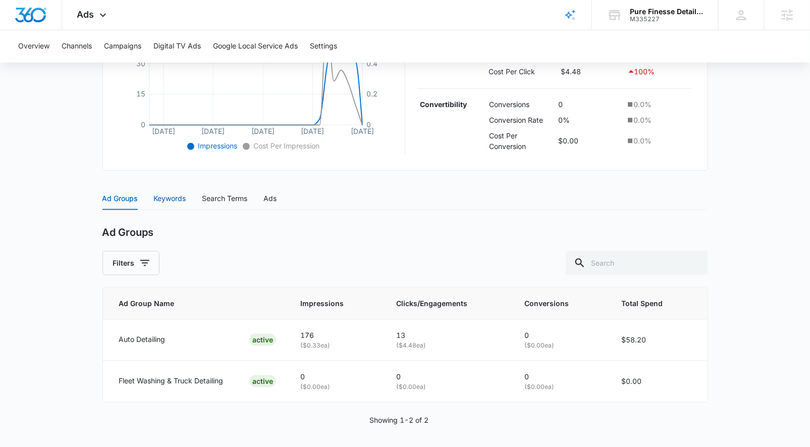
click at [169, 195] on div "Keywords" at bounding box center [170, 198] width 32 height 11
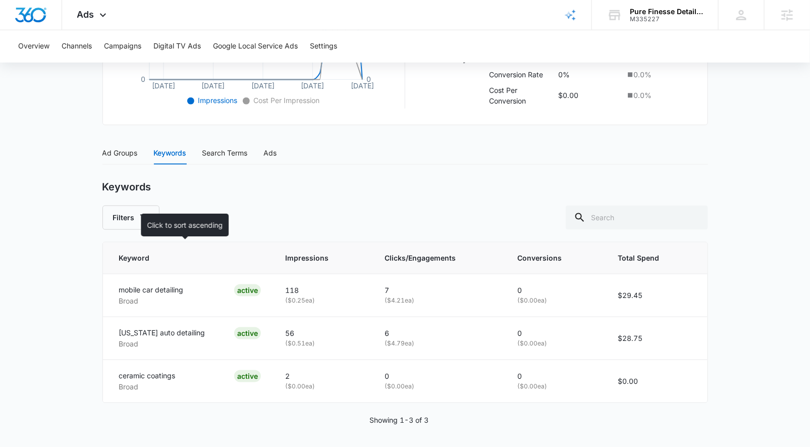
scroll to position [339, 0]
click at [222, 153] on div "Search Terms" at bounding box center [224, 152] width 45 height 11
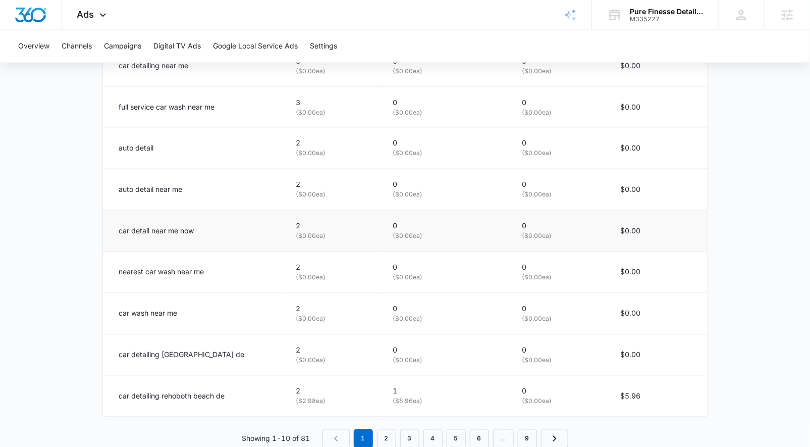
scroll to position [625, 0]
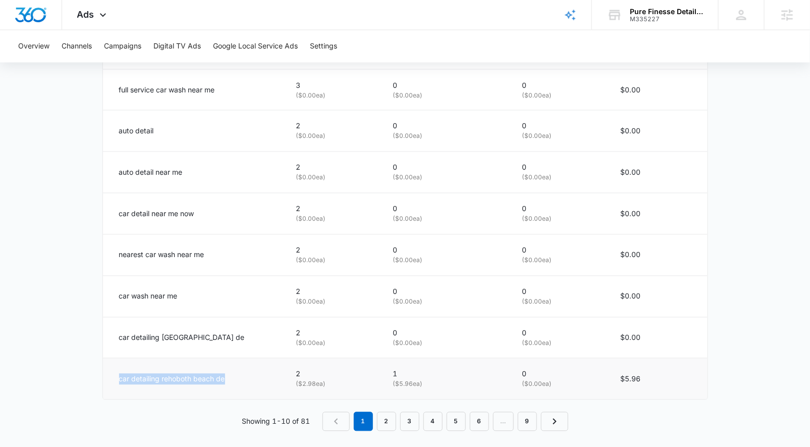
drag, startPoint x: 233, startPoint y: 375, endPoint x: 107, endPoint y: 362, distance: 127.3
click at [104, 370] on td "car detailing rehoboth beach de" at bounding box center [193, 378] width 181 height 41
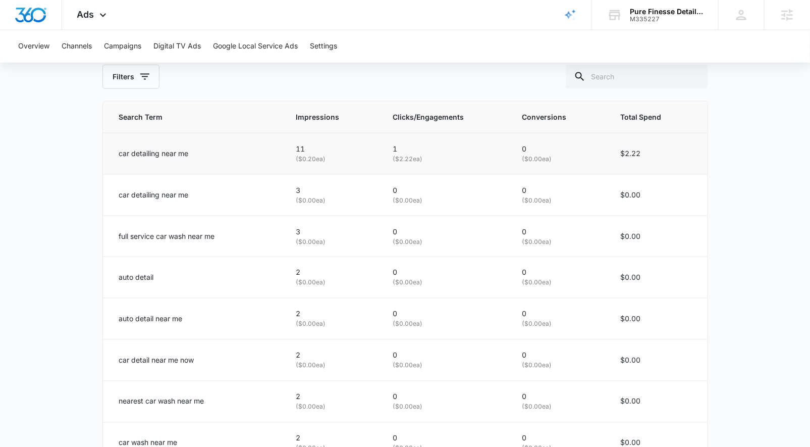
scroll to position [343, 0]
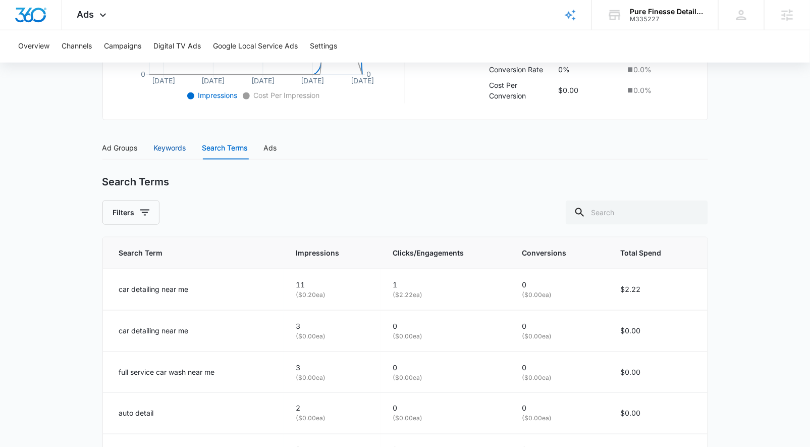
click at [166, 148] on div "Keywords" at bounding box center [170, 147] width 32 height 11
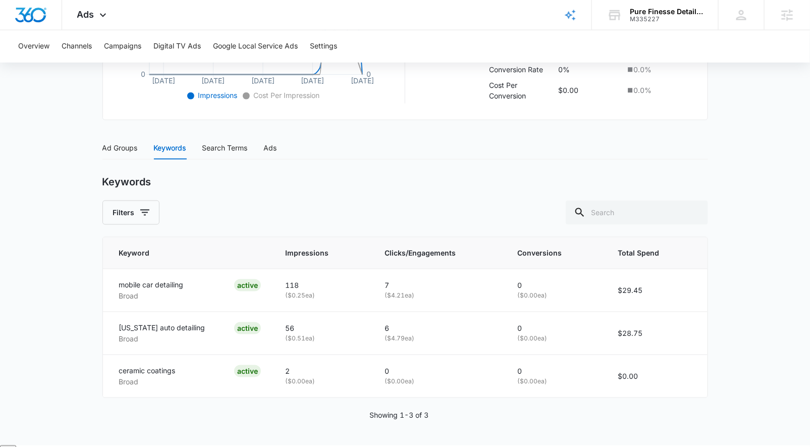
scroll to position [339, 0]
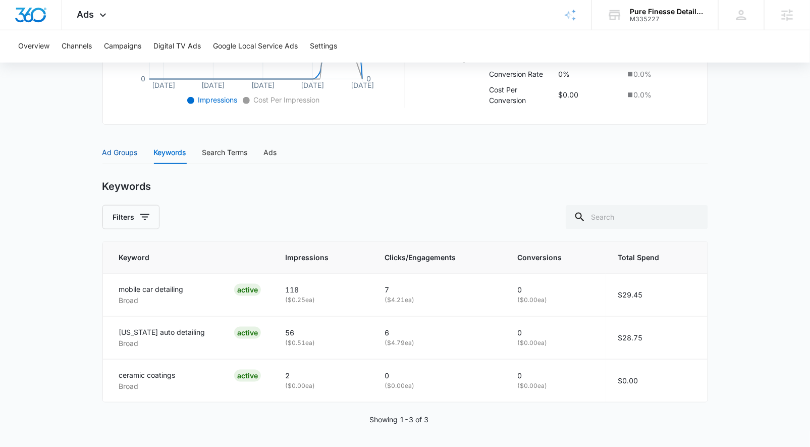
drag, startPoint x: 129, startPoint y: 148, endPoint x: 135, endPoint y: 162, distance: 15.1
click at [129, 149] on div "Ad Groups" at bounding box center [119, 152] width 35 height 11
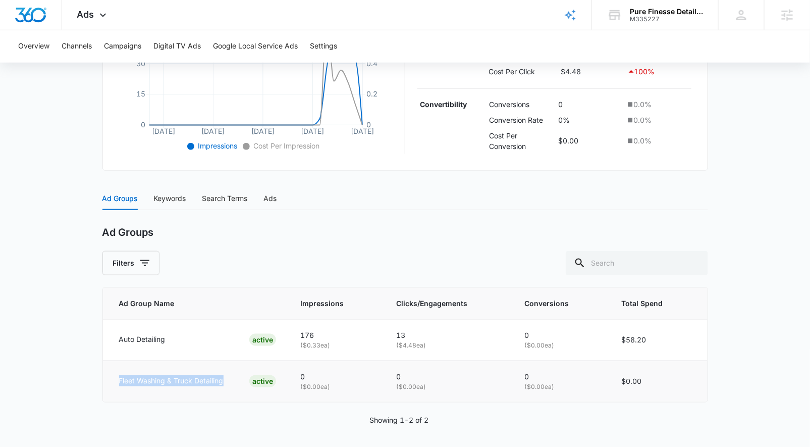
drag, startPoint x: 115, startPoint y: 376, endPoint x: 288, endPoint y: 390, distance: 173.3
click at [229, 385] on td "Fleet Washing & Truck Detailing ACTIVE" at bounding box center [196, 380] width 186 height 41
click at [237, 382] on div "Fleet Washing & Truck Detailing ACTIVE" at bounding box center [198, 381] width 158 height 12
drag, startPoint x: 110, startPoint y: 337, endPoint x: 174, endPoint y: 409, distance: 96.9
click at [181, 340] on td "Auto Detailing ACTIVE" at bounding box center [196, 339] width 186 height 41
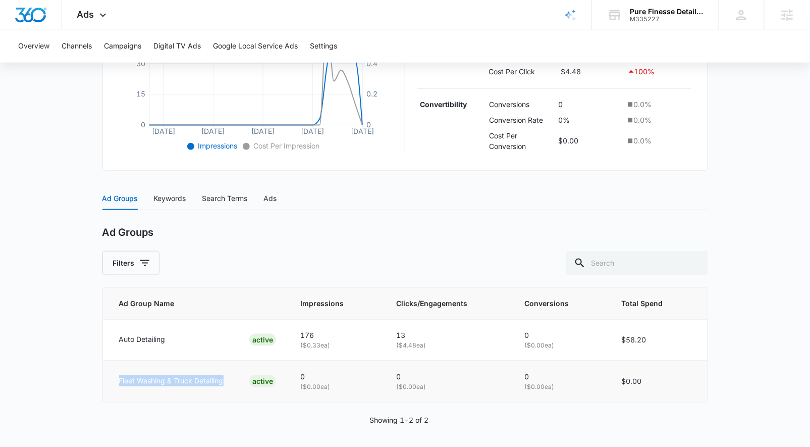
drag, startPoint x: 117, startPoint y: 382, endPoint x: 233, endPoint y: 384, distance: 116.1
click at [233, 384] on td "Fleet Washing & Truck Detailing ACTIVE" at bounding box center [196, 380] width 186 height 41
click at [303, 271] on div "Filters" at bounding box center [405, 263] width 606 height 24
